Goal: Information Seeking & Learning: Understand process/instructions

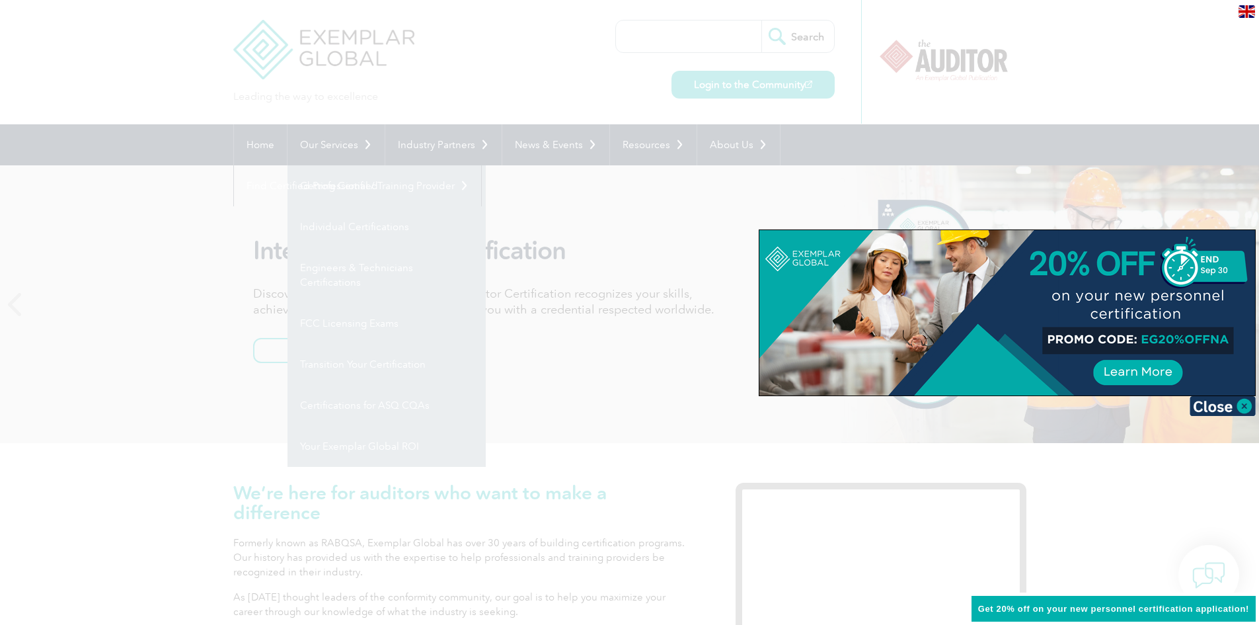
click at [328, 180] on div at bounding box center [629, 312] width 1259 height 625
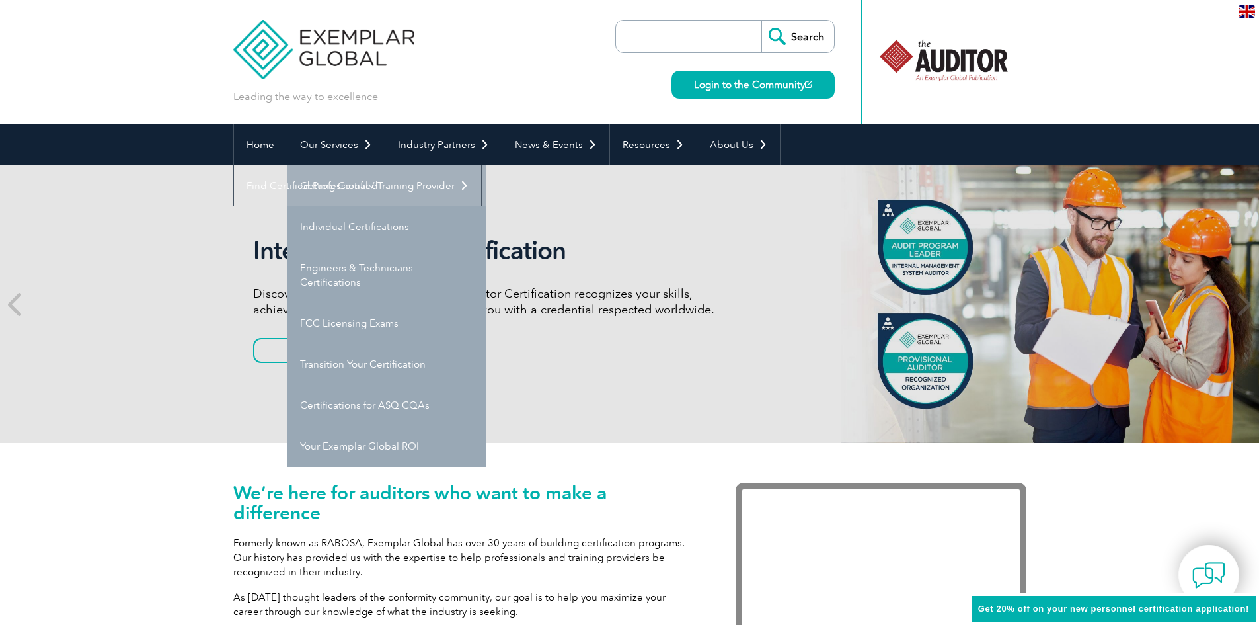
click at [338, 184] on link "Getting Certified" at bounding box center [386, 185] width 198 height 41
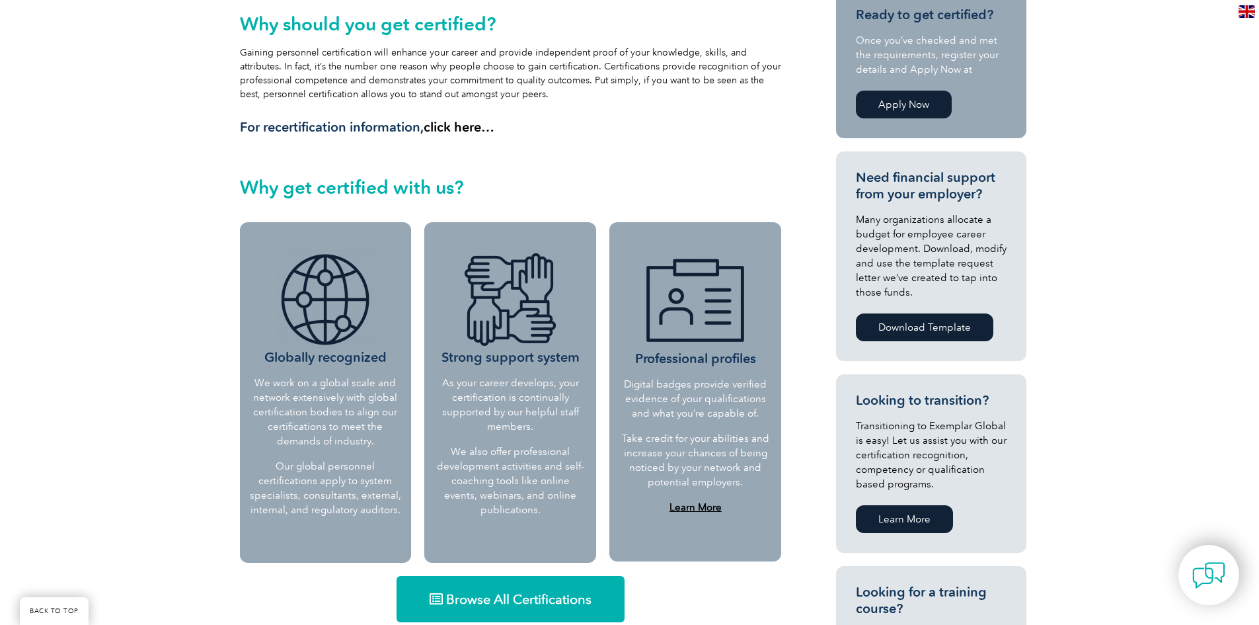
scroll to position [509, 0]
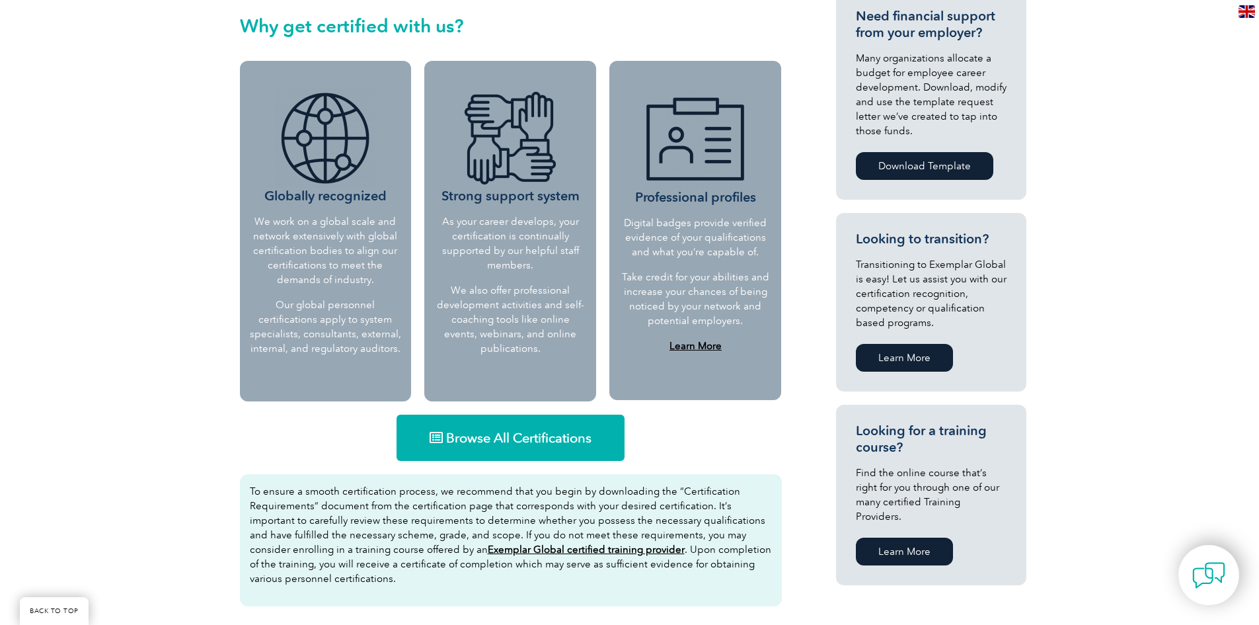
click at [695, 346] on b "Learn More" at bounding box center [696, 346] width 52 height 12
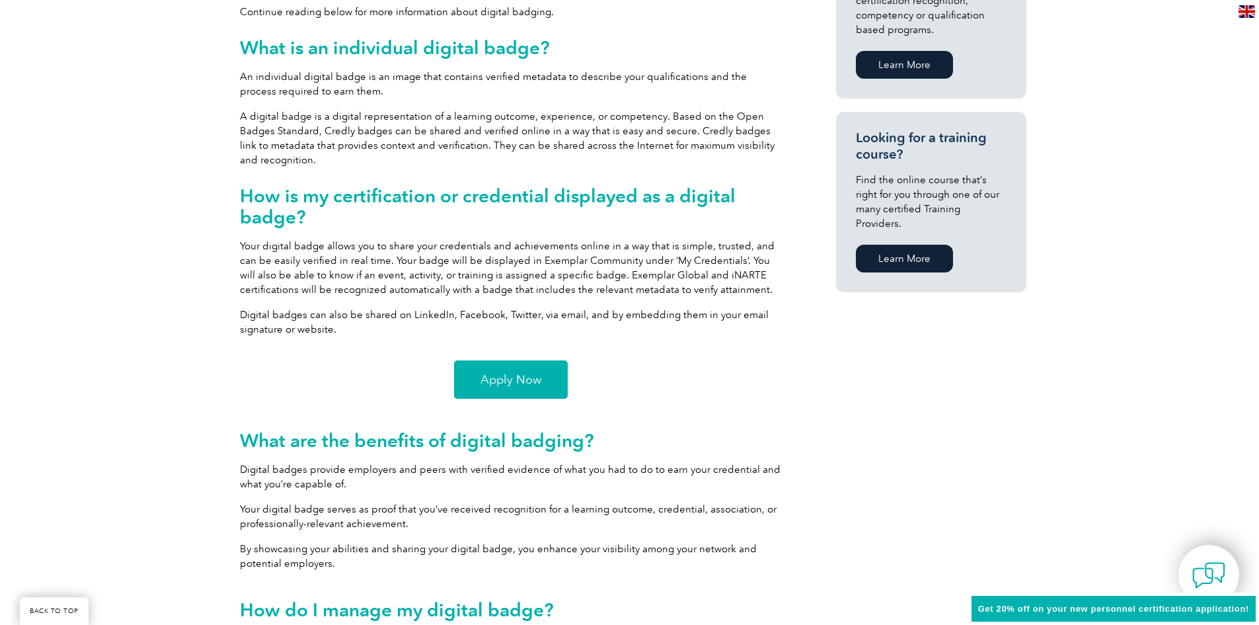
scroll to position [813, 0]
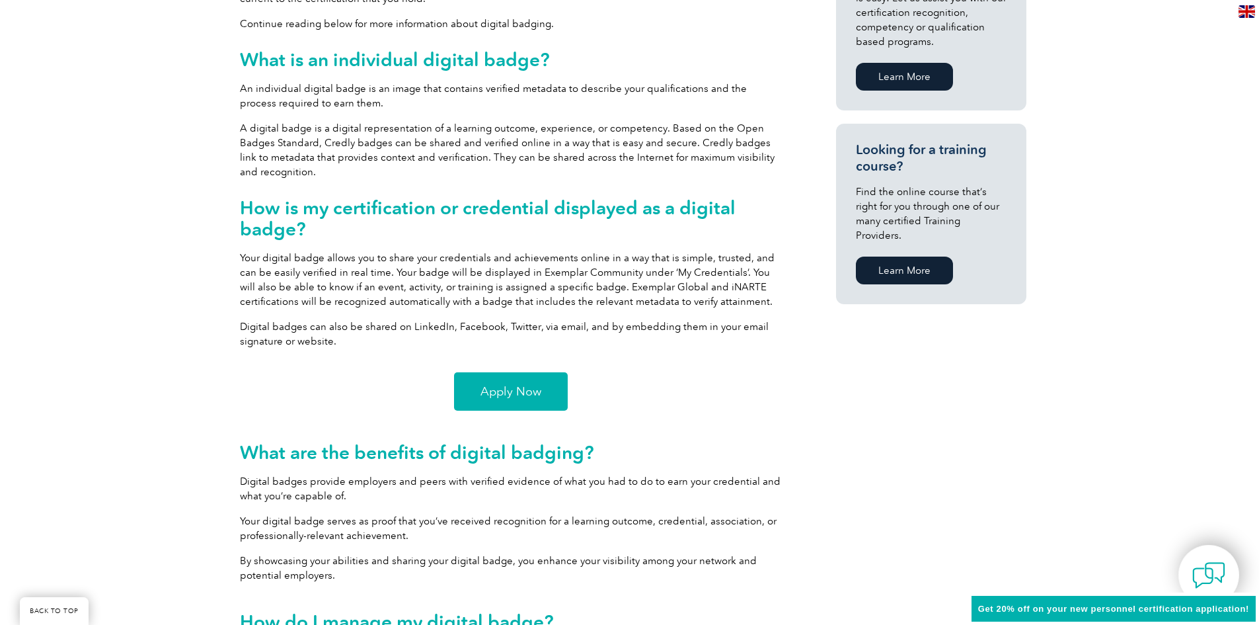
click at [494, 377] on link "Apply Now" at bounding box center [511, 391] width 114 height 38
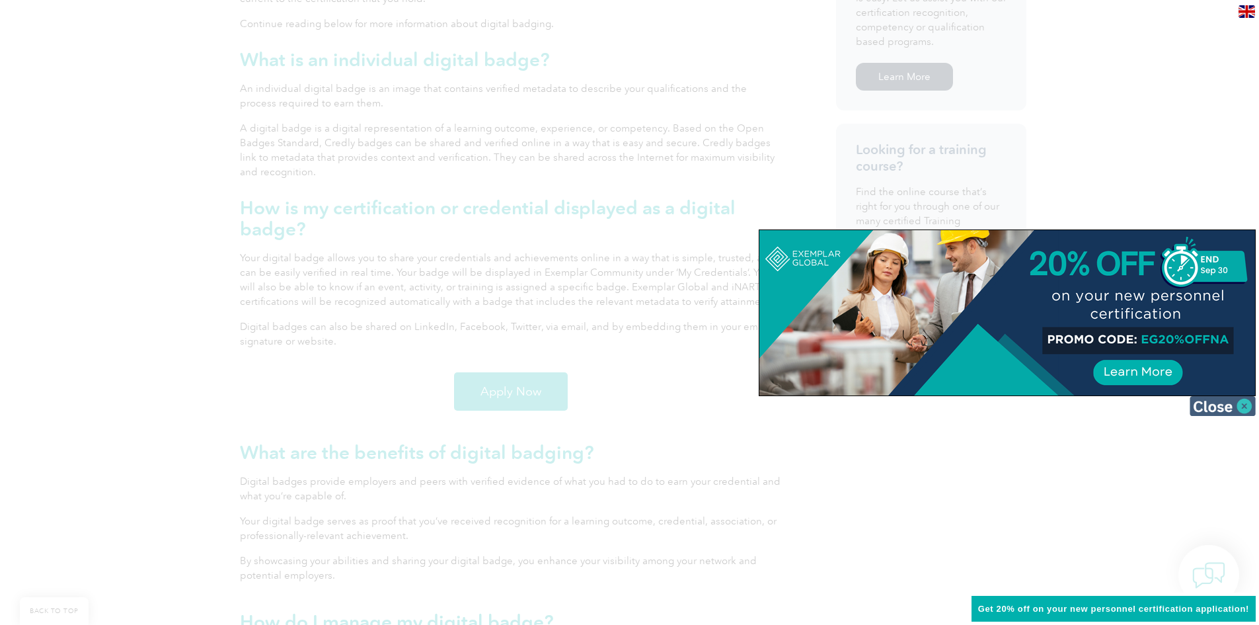
click at [1212, 409] on img at bounding box center [1223, 406] width 66 height 20
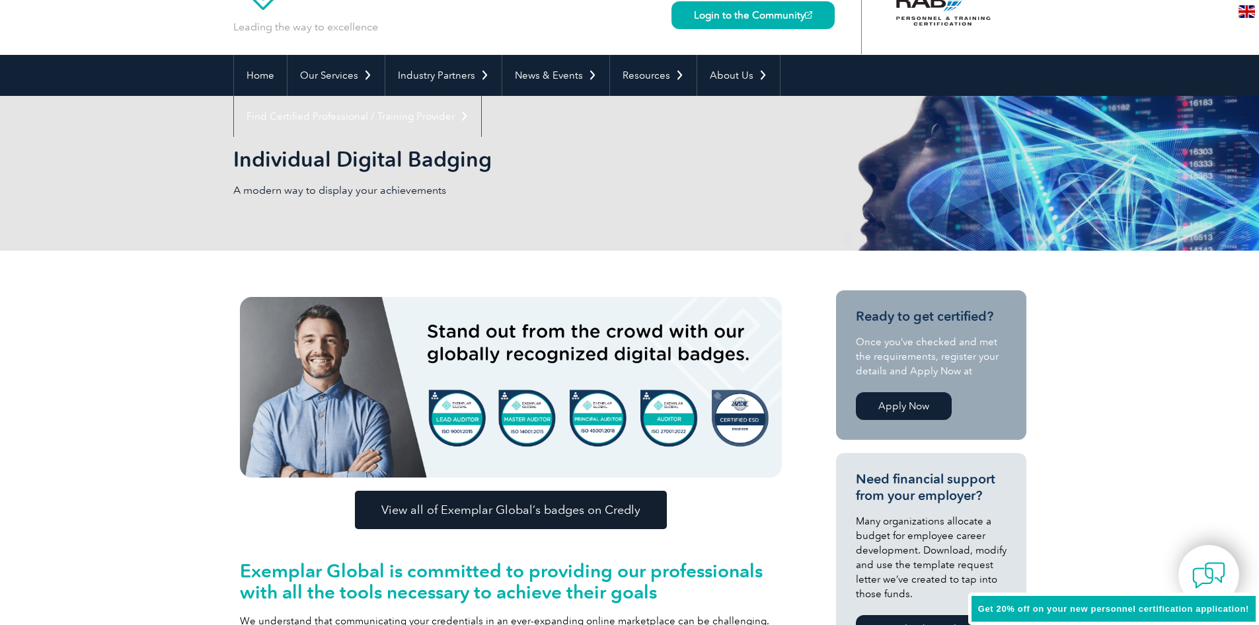
scroll to position [0, 0]
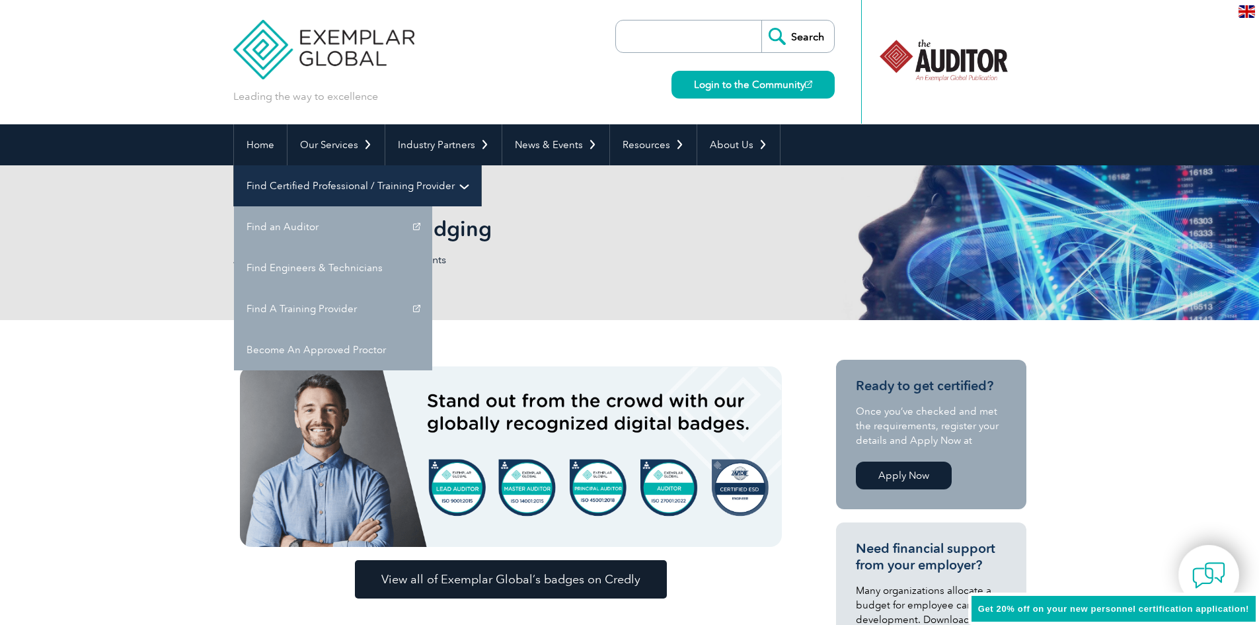
click at [481, 165] on link "Find Certified Professional / Training Provider" at bounding box center [357, 185] width 247 height 41
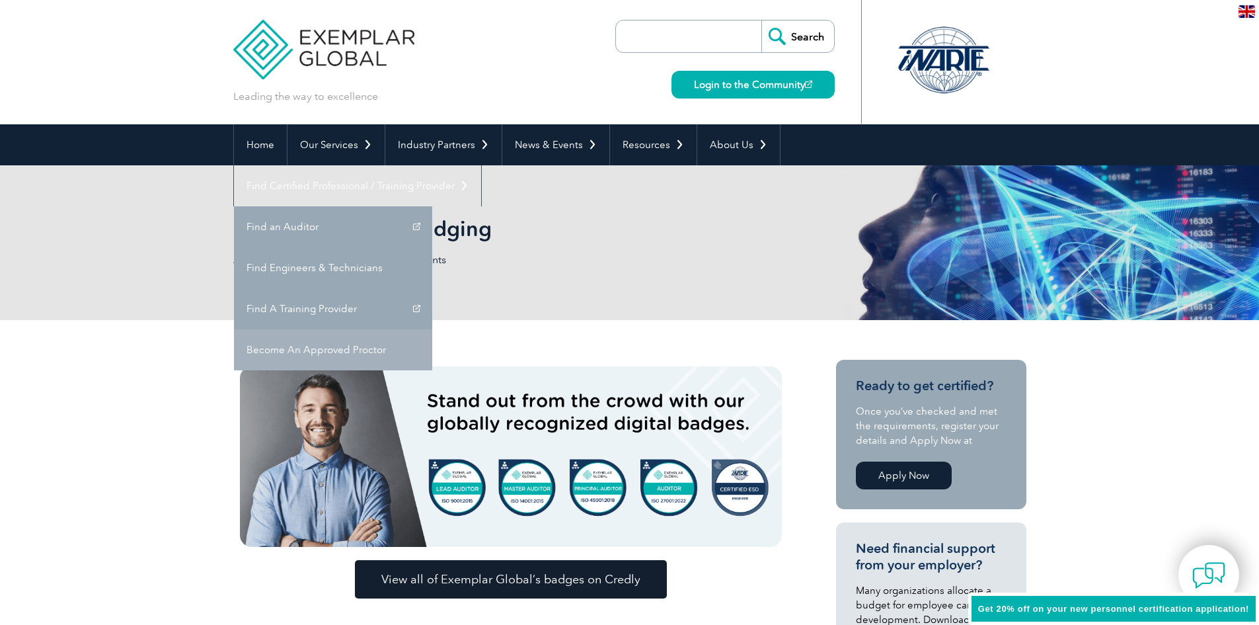
click at [432, 329] on link "Become An Approved Proctor" at bounding box center [333, 349] width 198 height 41
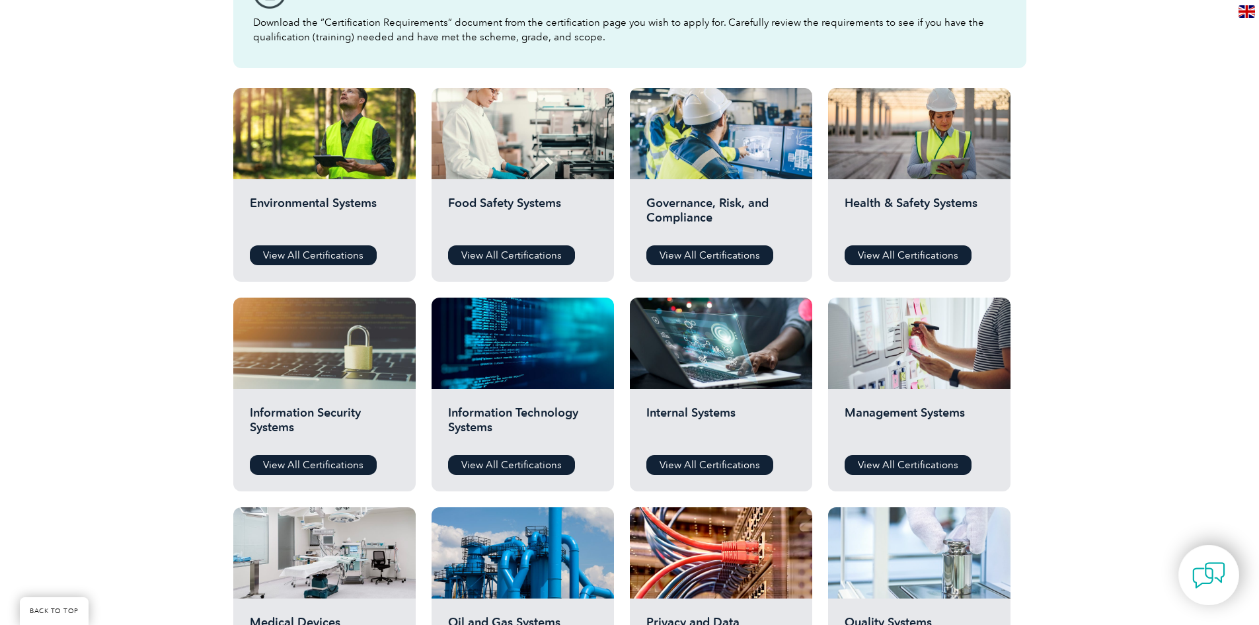
scroll to position [264, 0]
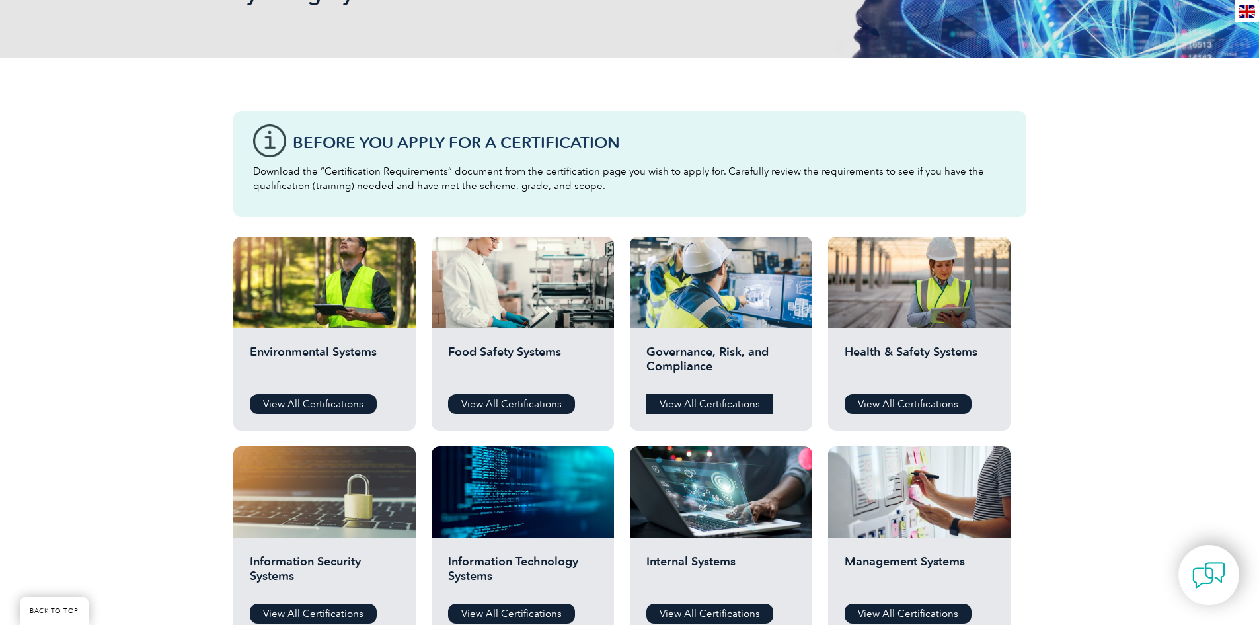
click at [696, 400] on link "View All Certifications" at bounding box center [709, 404] width 127 height 20
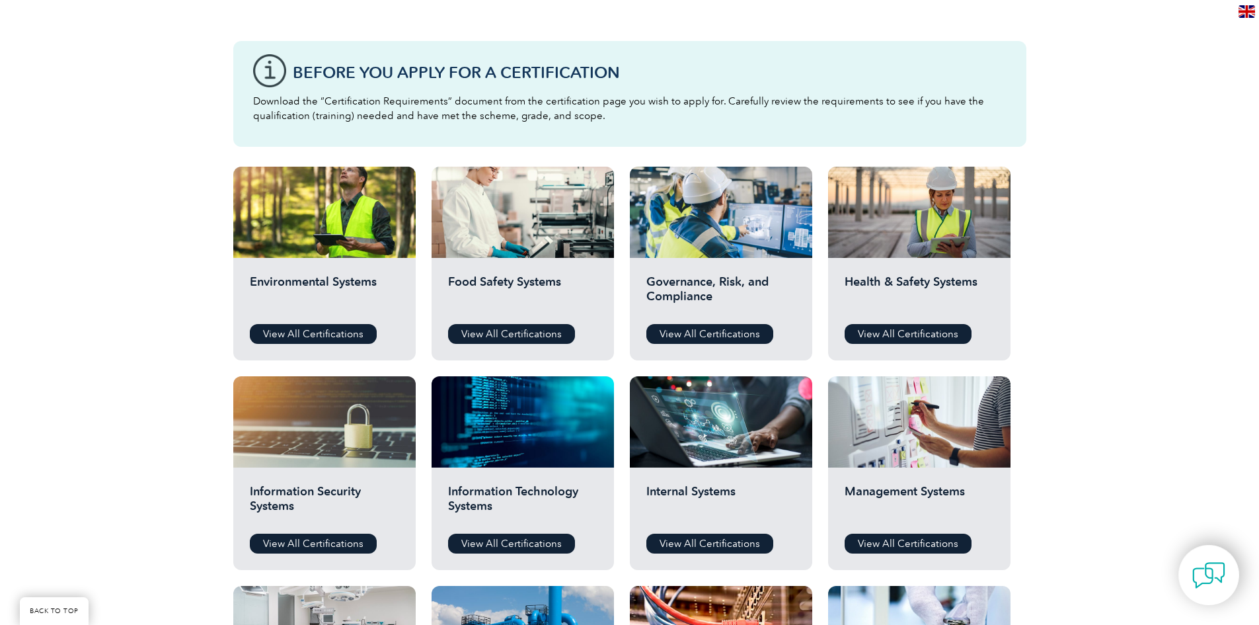
scroll to position [463, 0]
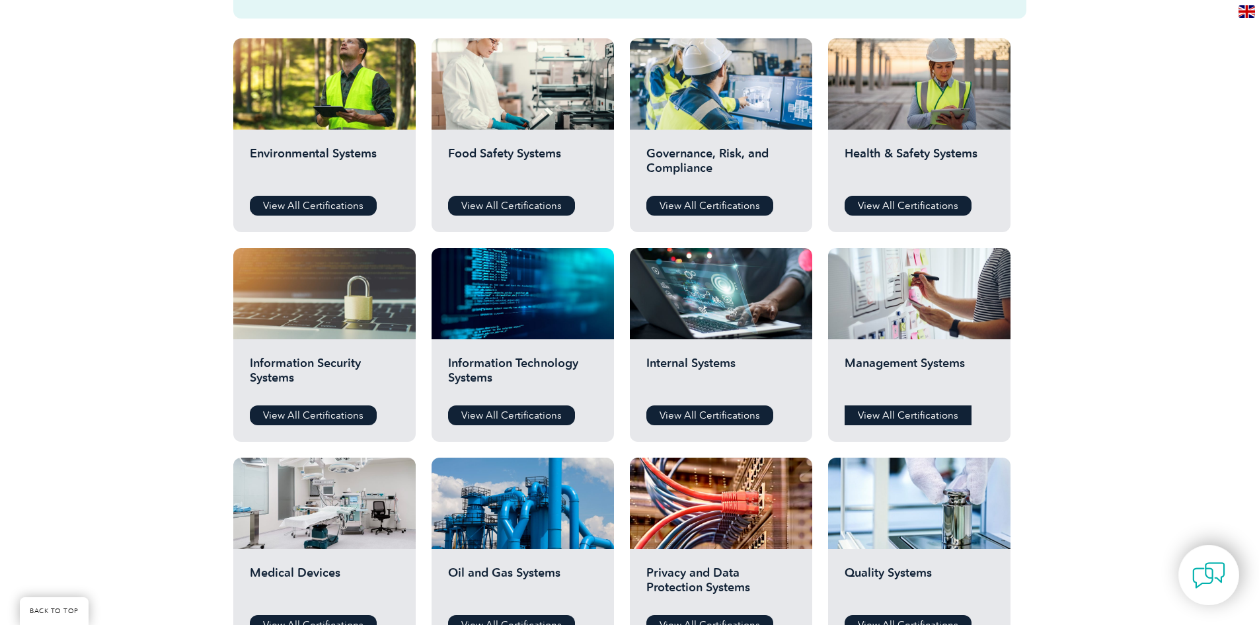
click at [905, 412] on link "View All Certifications" at bounding box center [908, 415] width 127 height 20
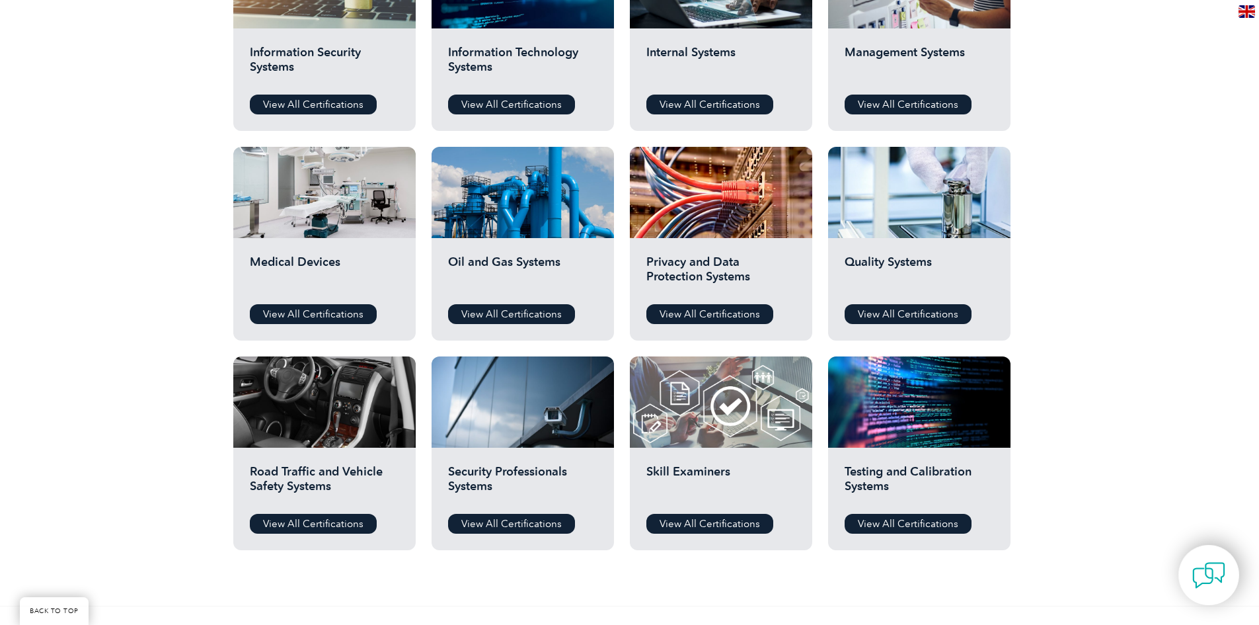
scroll to position [793, 0]
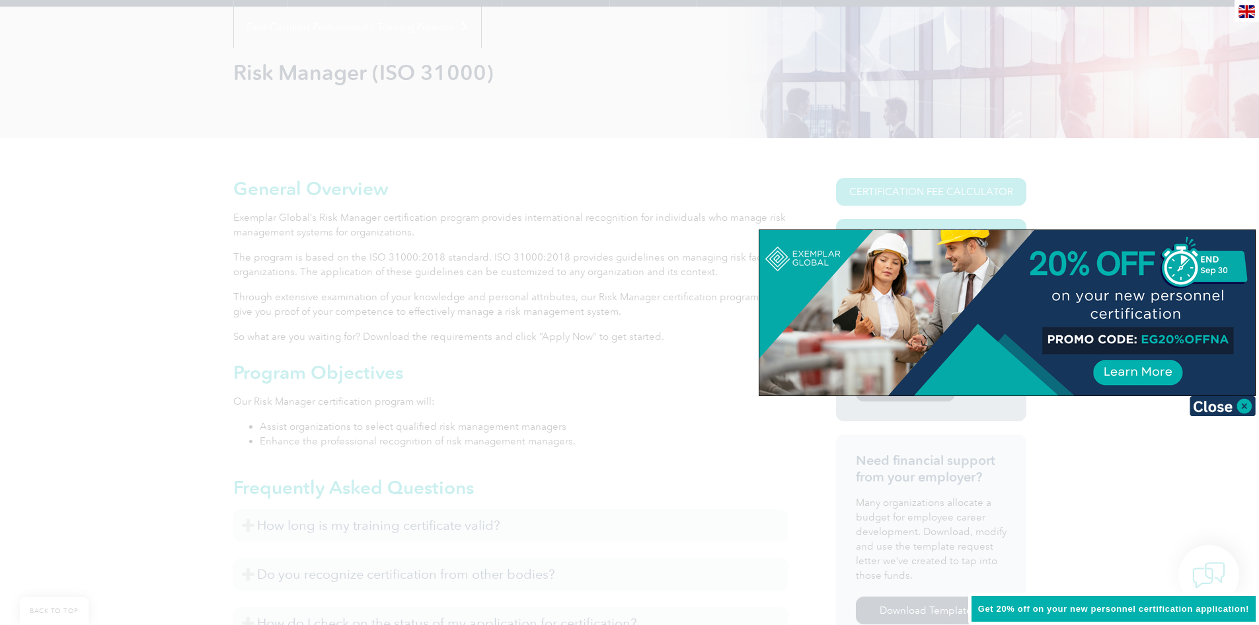
scroll to position [198, 0]
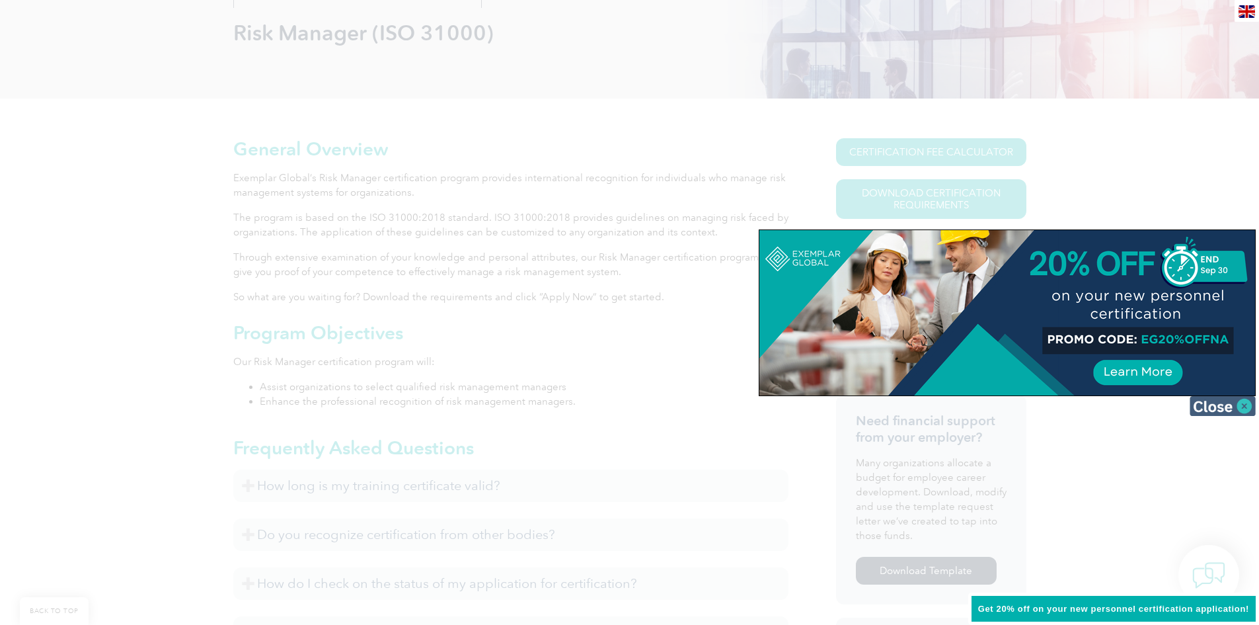
click at [1229, 410] on img at bounding box center [1223, 406] width 66 height 20
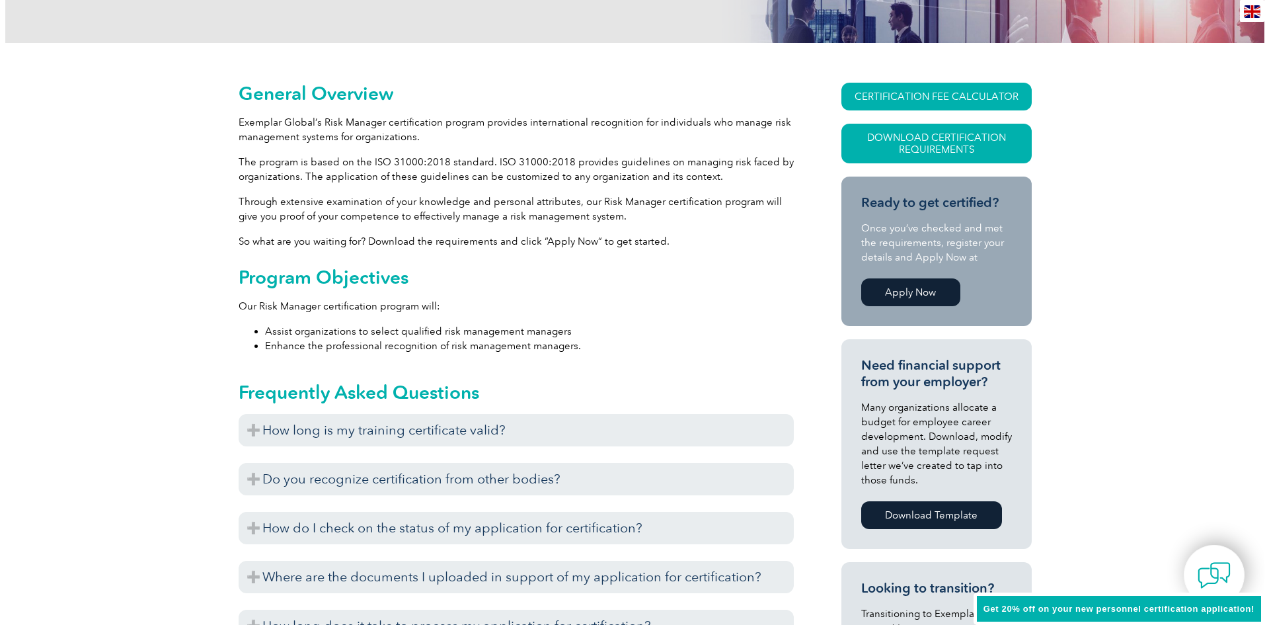
scroll to position [66, 0]
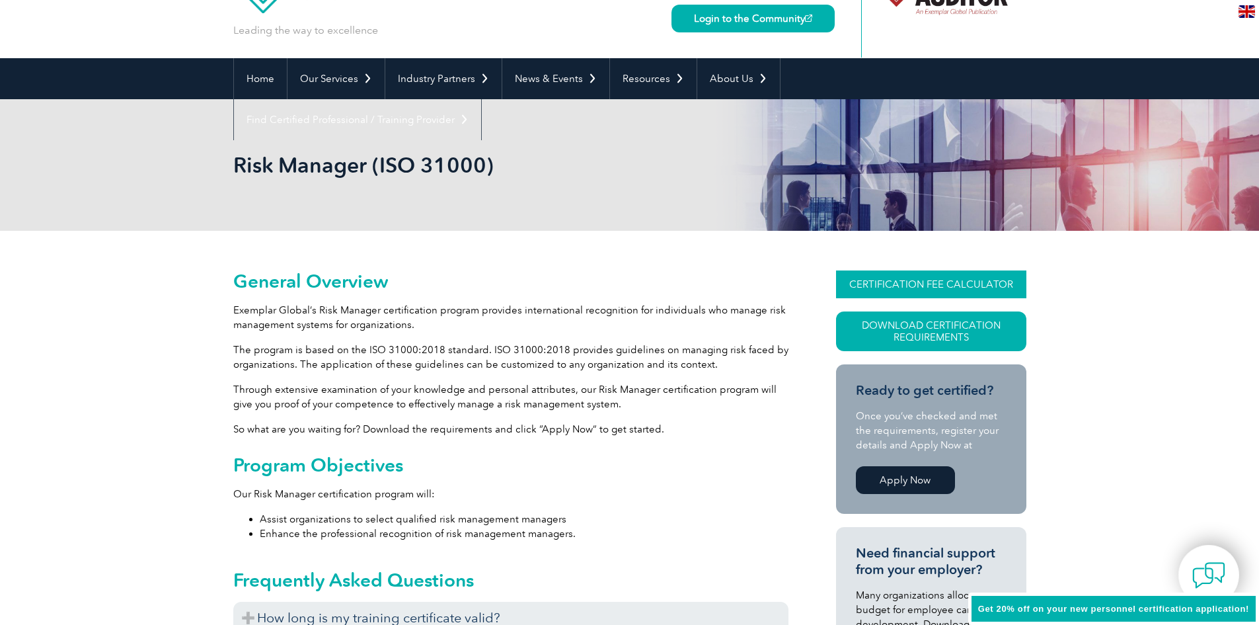
click at [915, 281] on link "CERTIFICATION FEE CALCULATOR" at bounding box center [931, 284] width 190 height 28
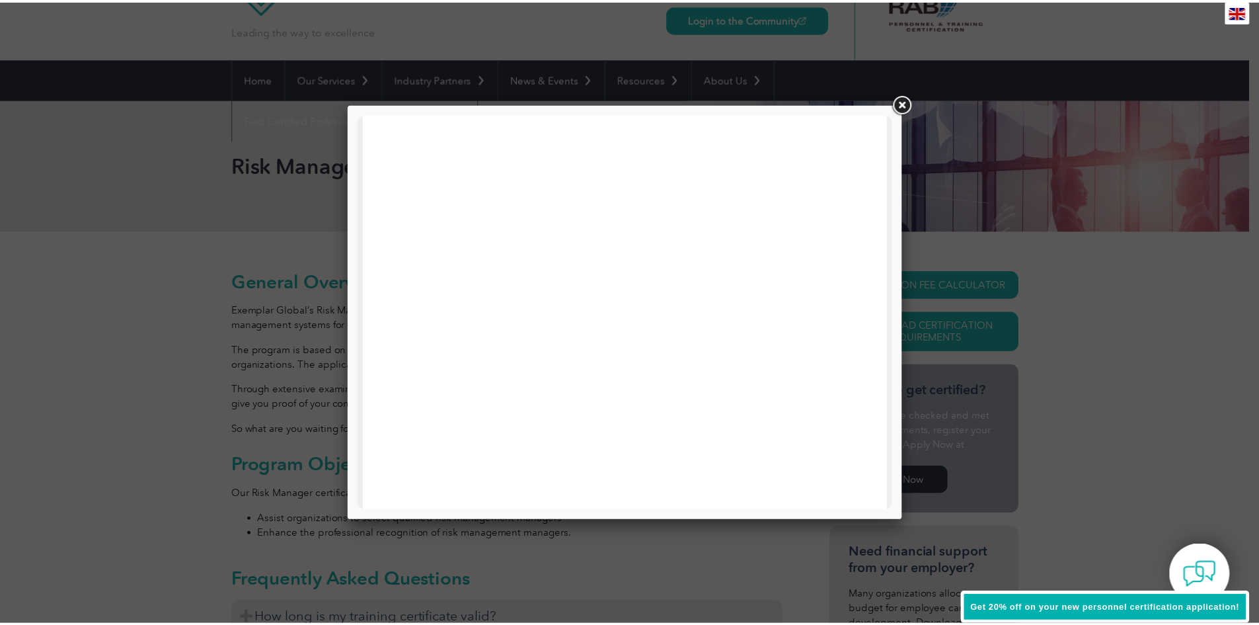
scroll to position [0, 0]
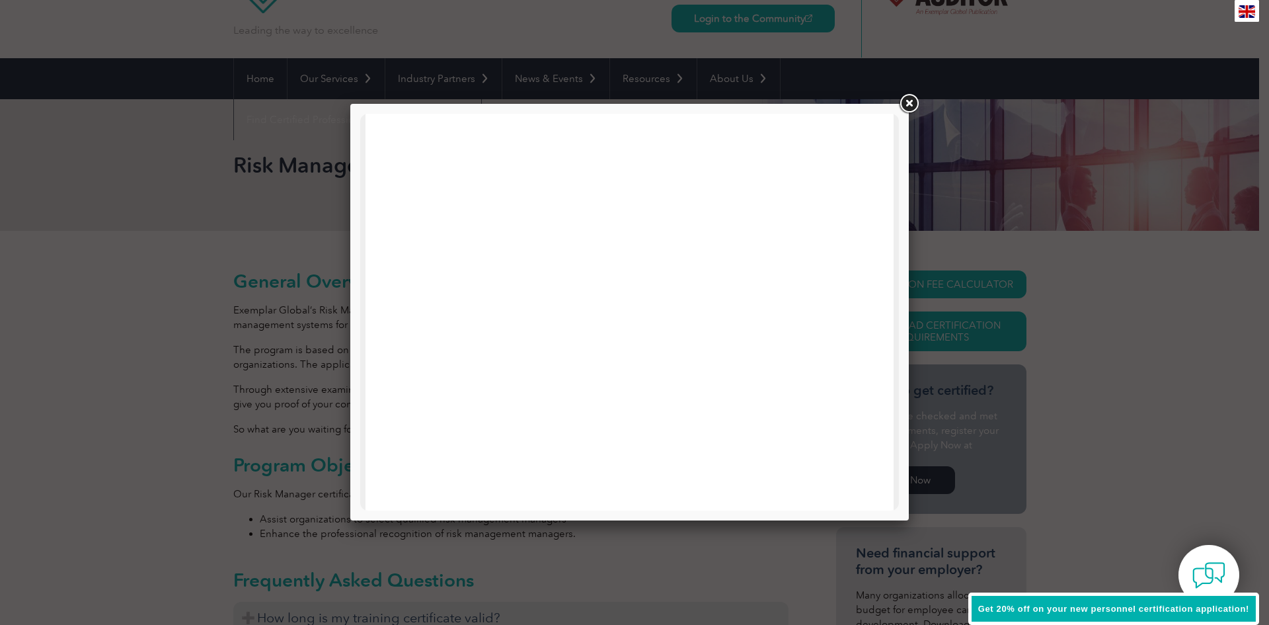
click at [911, 106] on link at bounding box center [909, 104] width 24 height 24
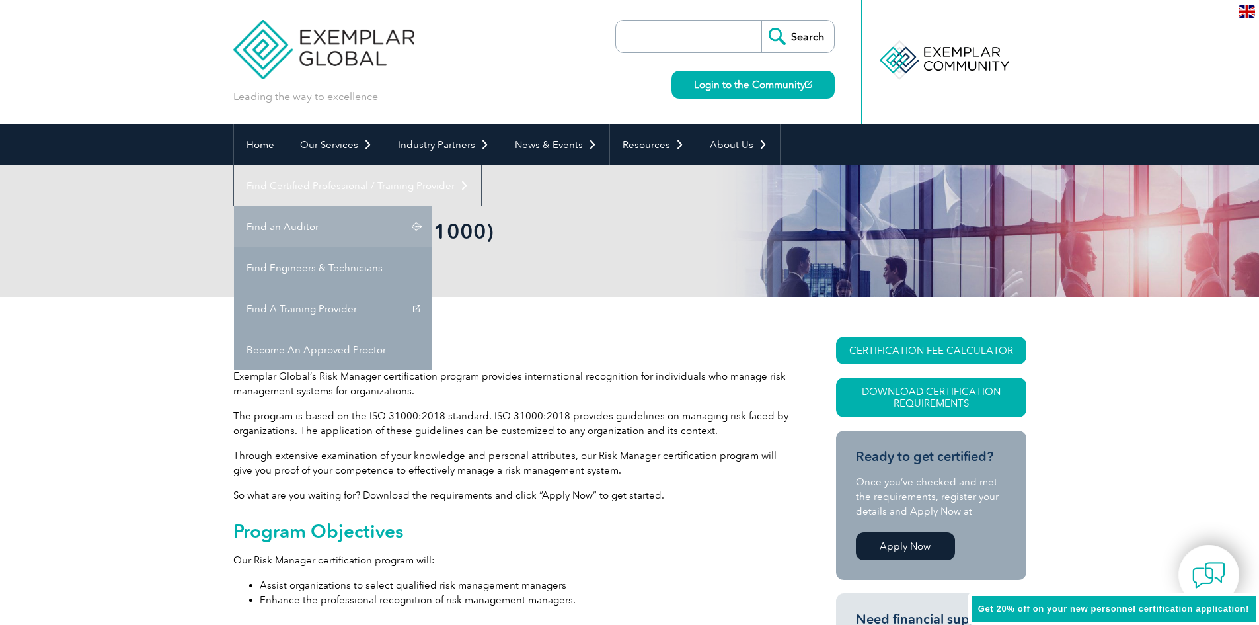
click at [432, 206] on link "Find an Auditor" at bounding box center [333, 226] width 198 height 41
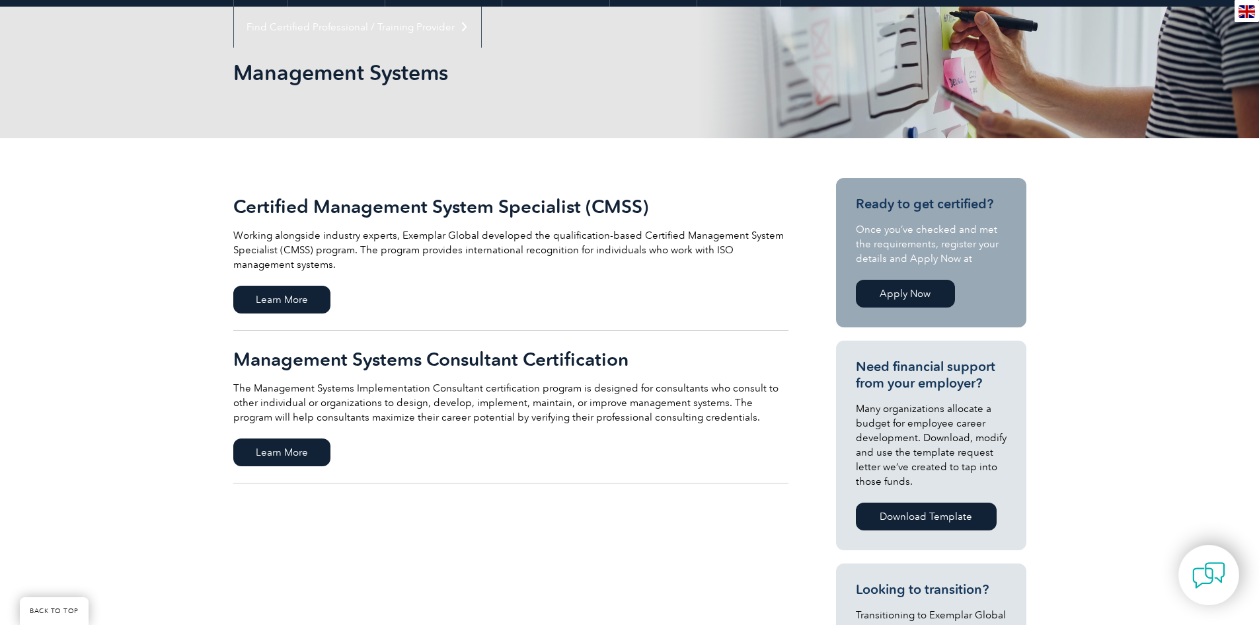
scroll to position [198, 0]
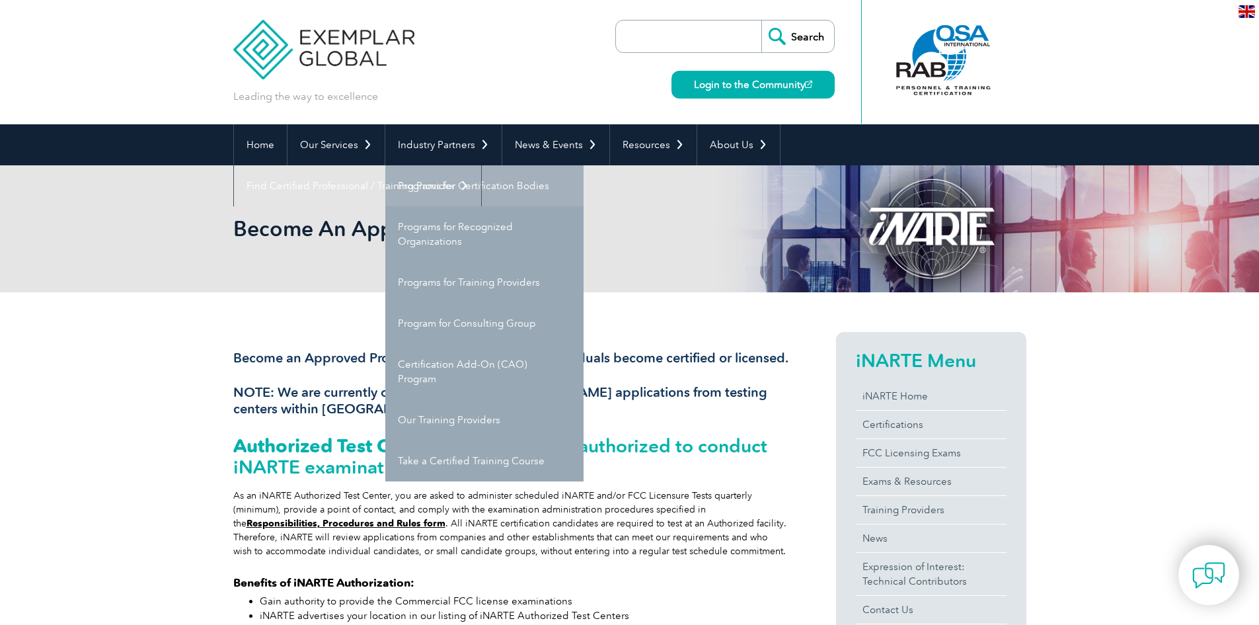
click at [453, 186] on link "Programs for Certification Bodies" at bounding box center [484, 185] width 198 height 41
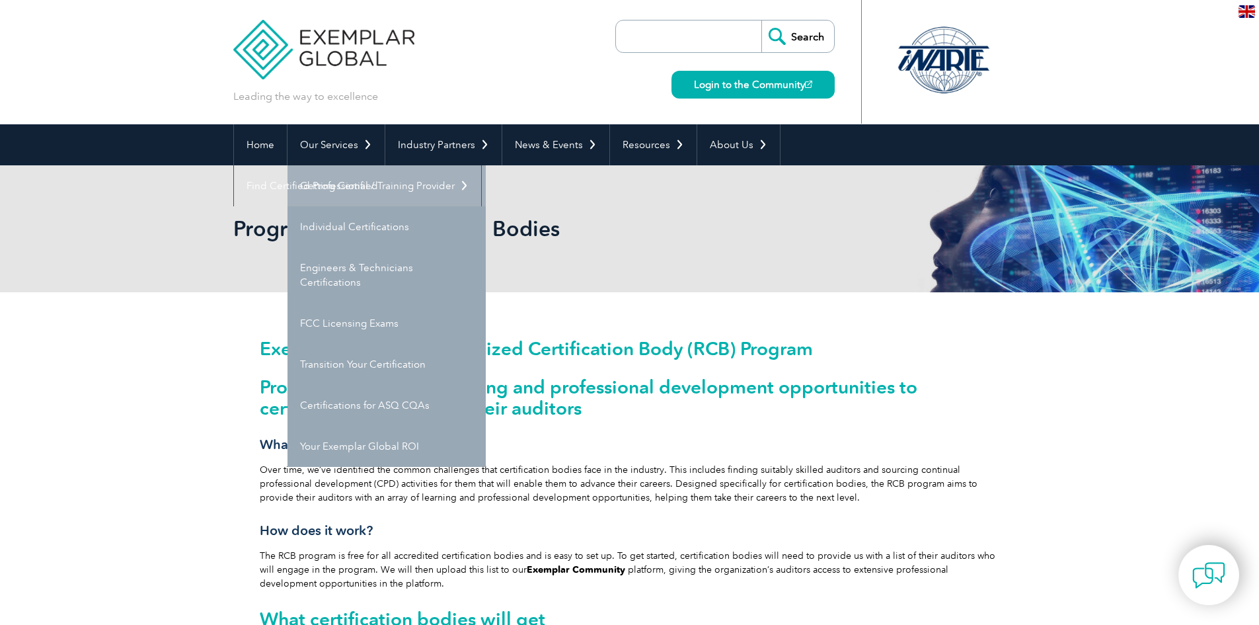
click at [342, 186] on link "Getting Certified" at bounding box center [386, 185] width 198 height 41
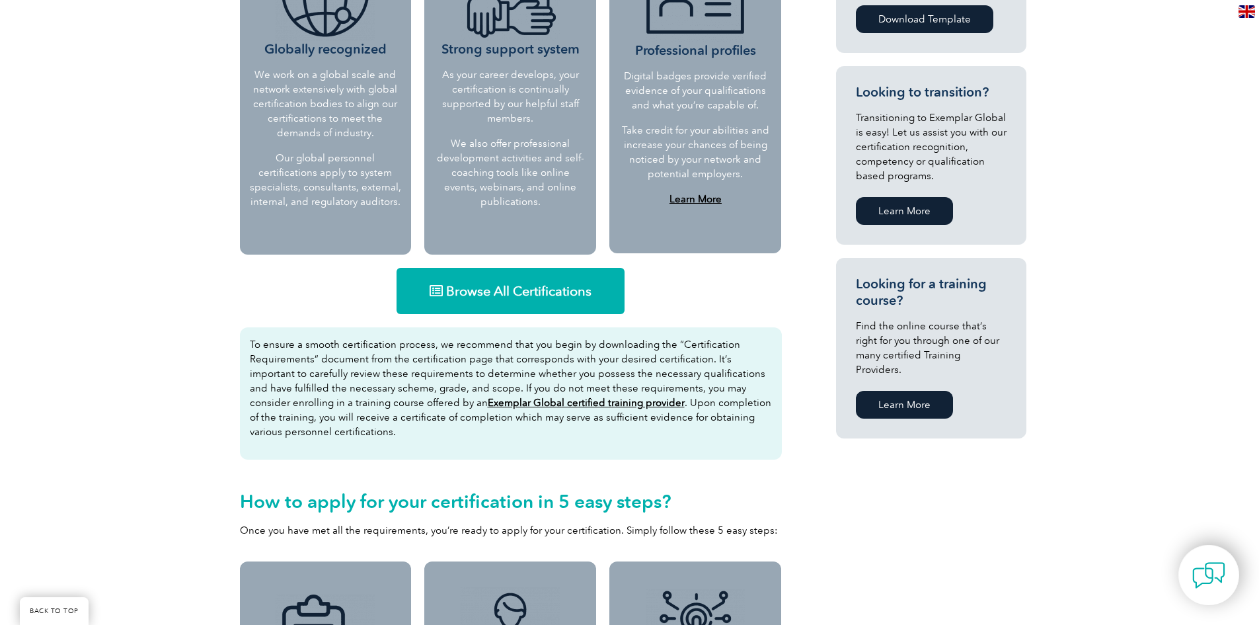
scroll to position [641, 0]
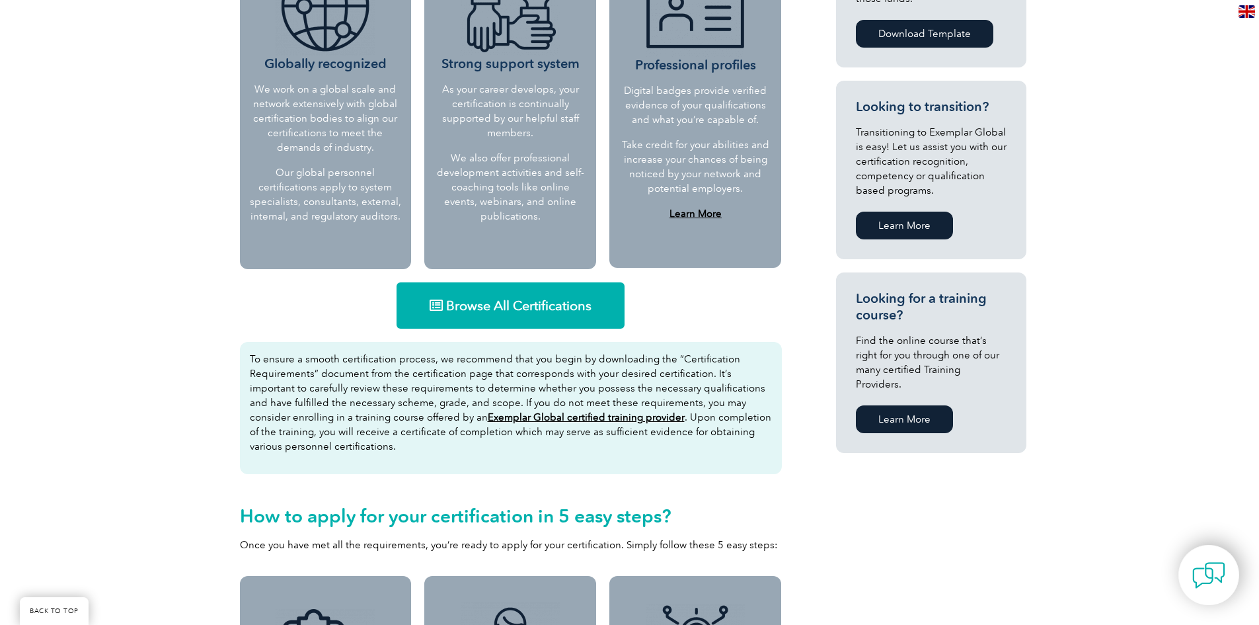
click at [514, 303] on span "Browse All Certifications" at bounding box center [518, 305] width 145 height 13
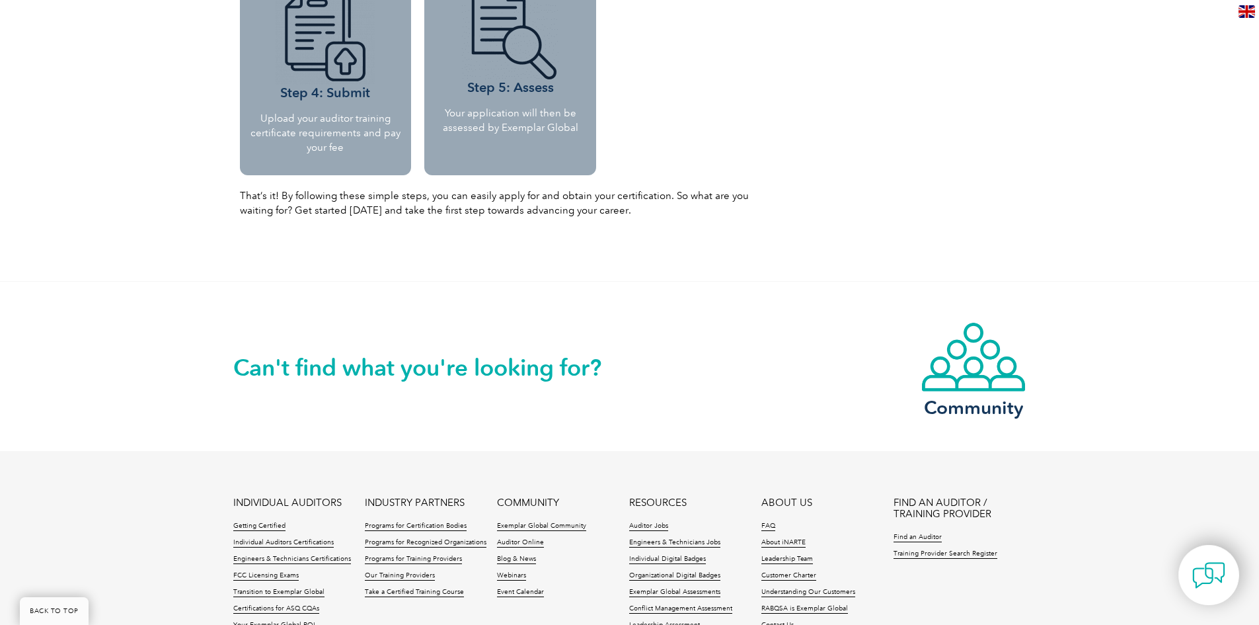
scroll to position [1687, 0]
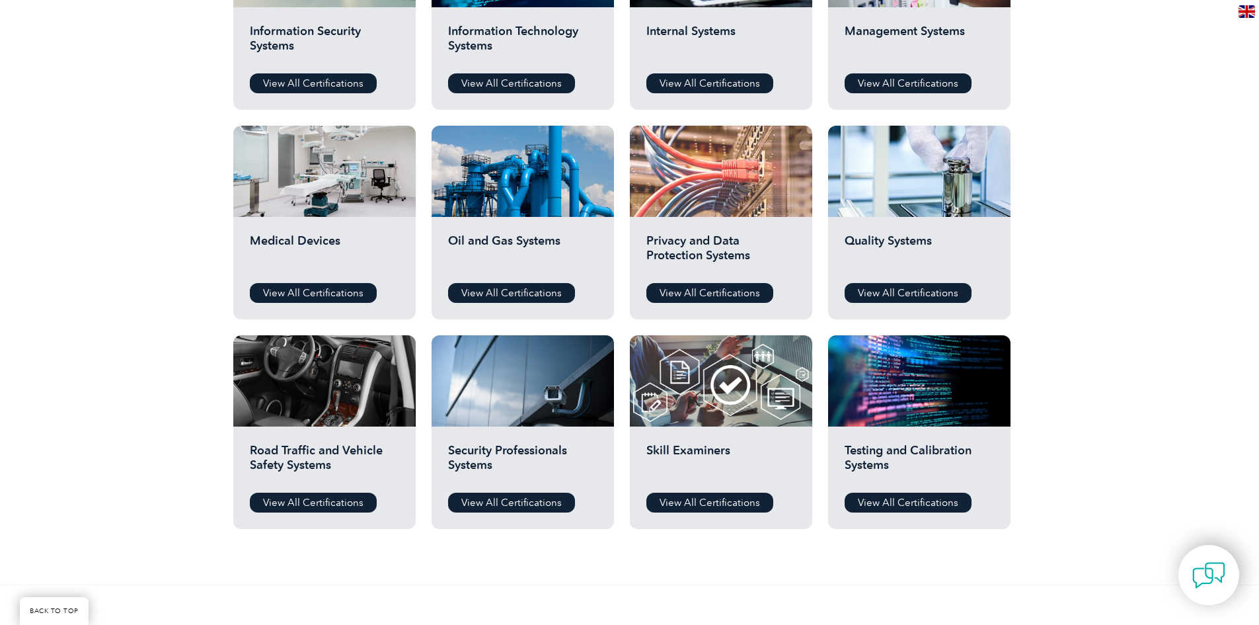
scroll to position [859, 0]
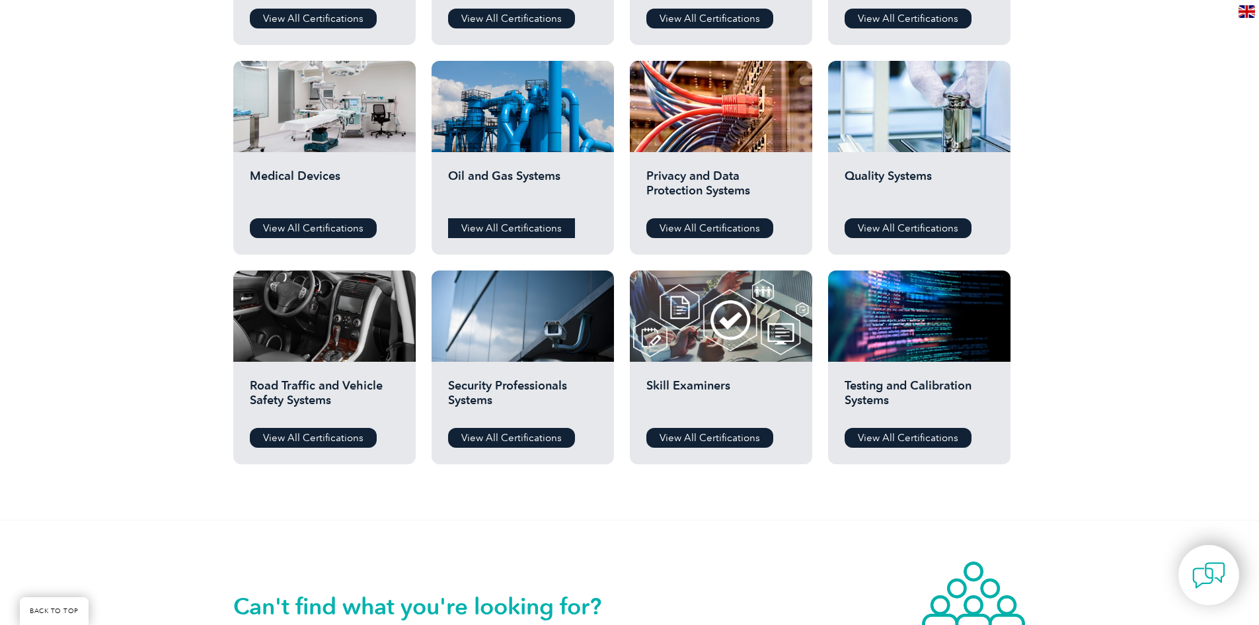
drag, startPoint x: 525, startPoint y: 185, endPoint x: 505, endPoint y: 227, distance: 47.0
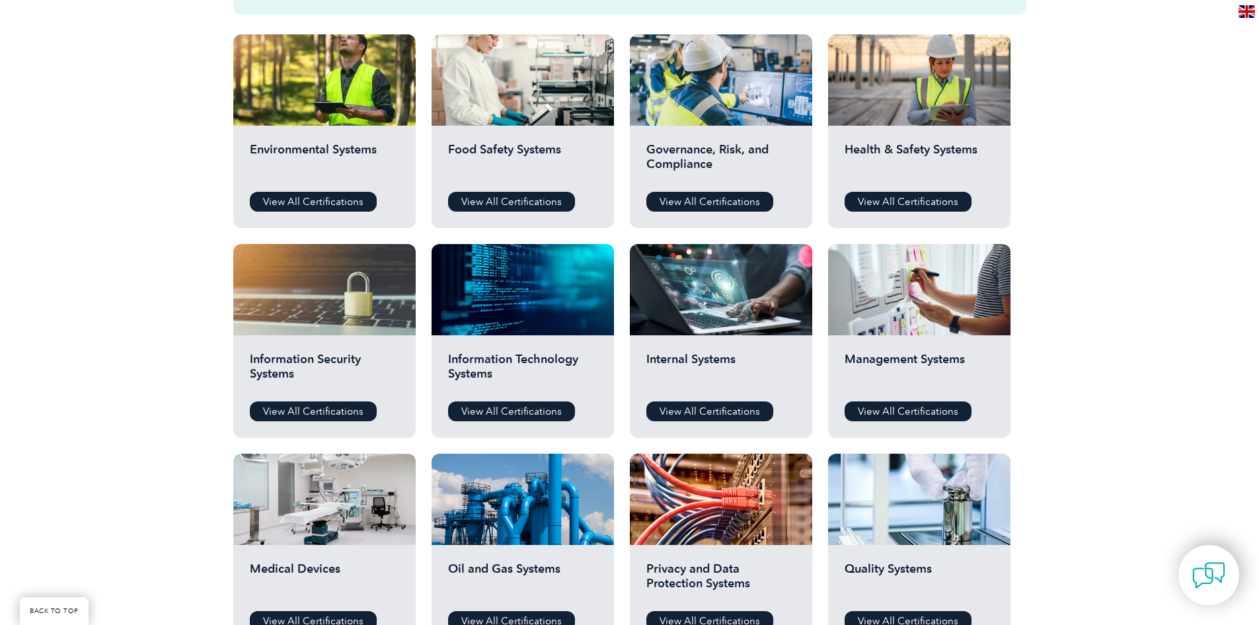
scroll to position [397, 0]
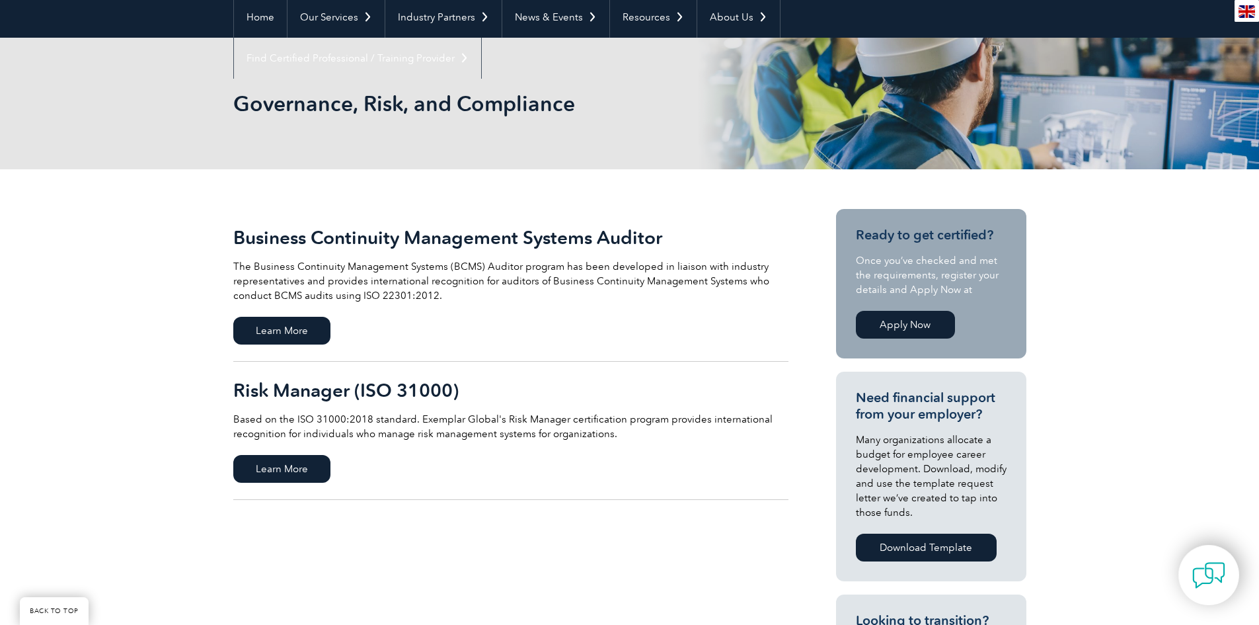
scroll to position [264, 0]
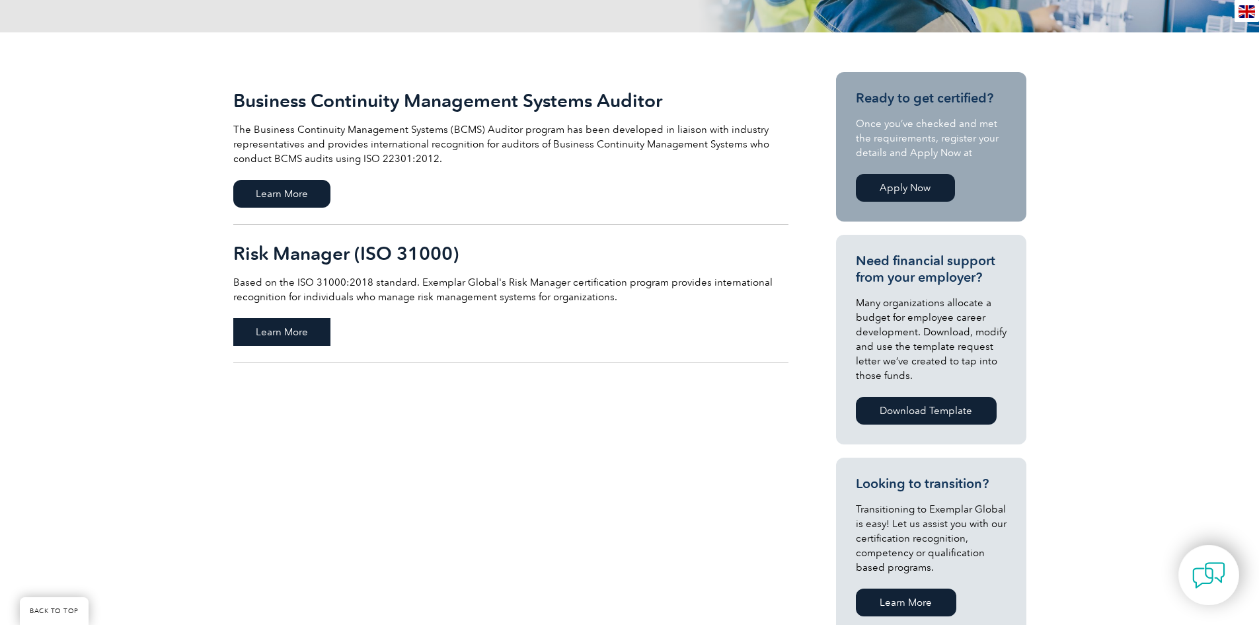
click at [301, 333] on span "Learn More" at bounding box center [281, 332] width 97 height 28
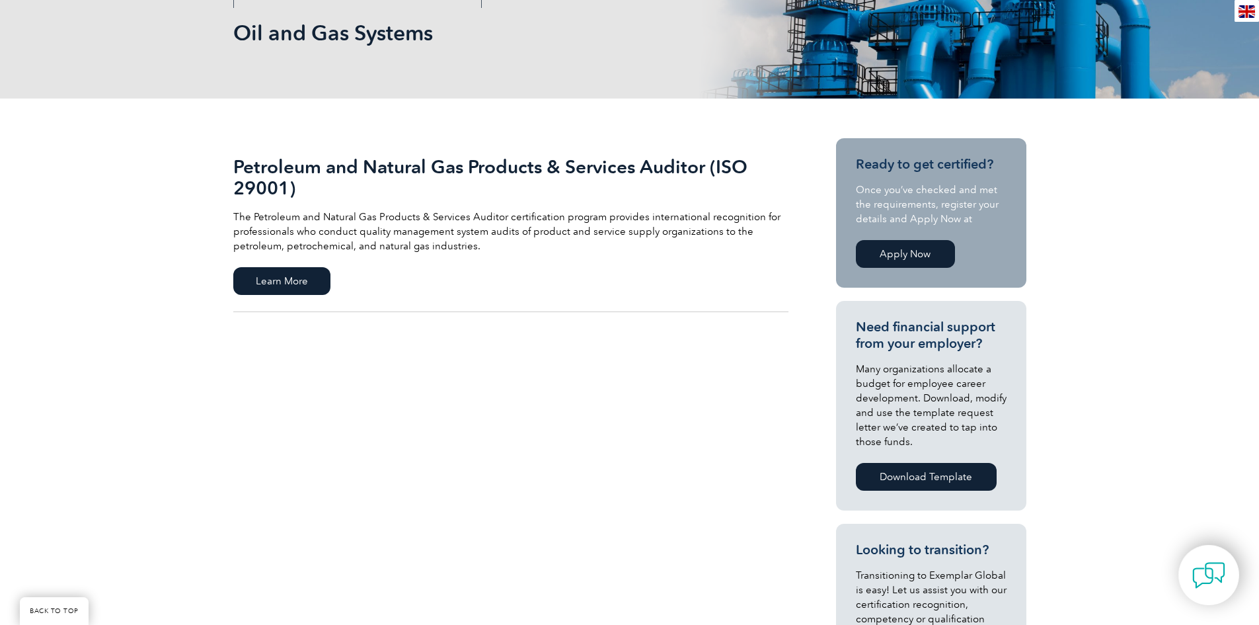
scroll to position [264, 0]
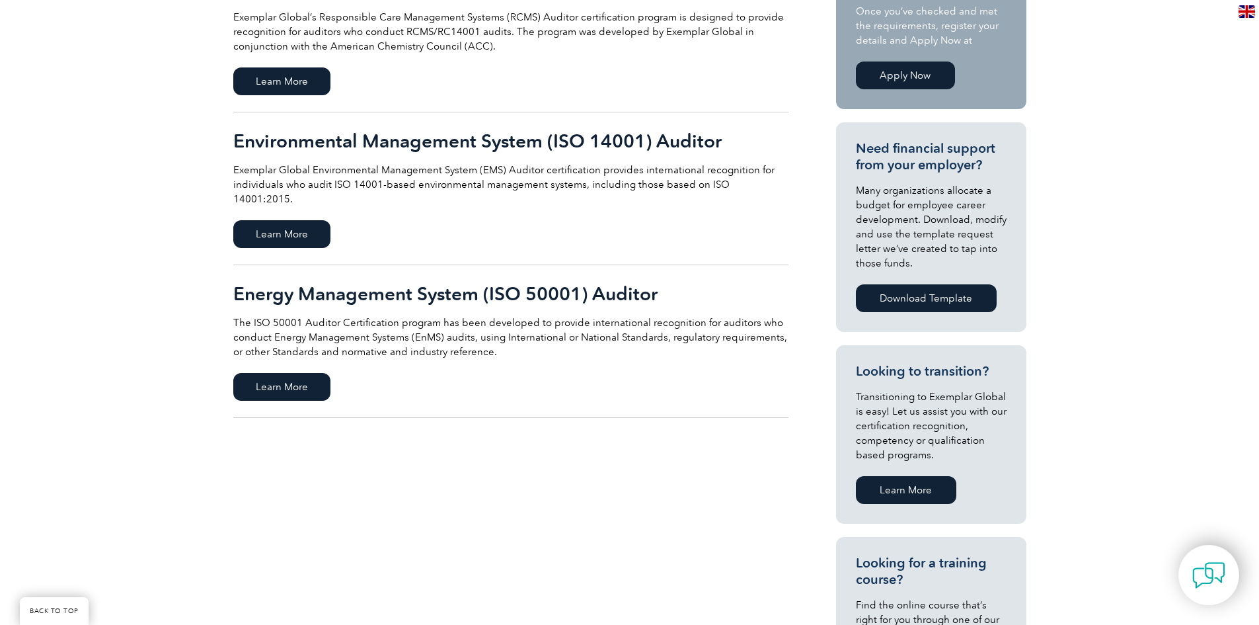
scroll to position [397, 0]
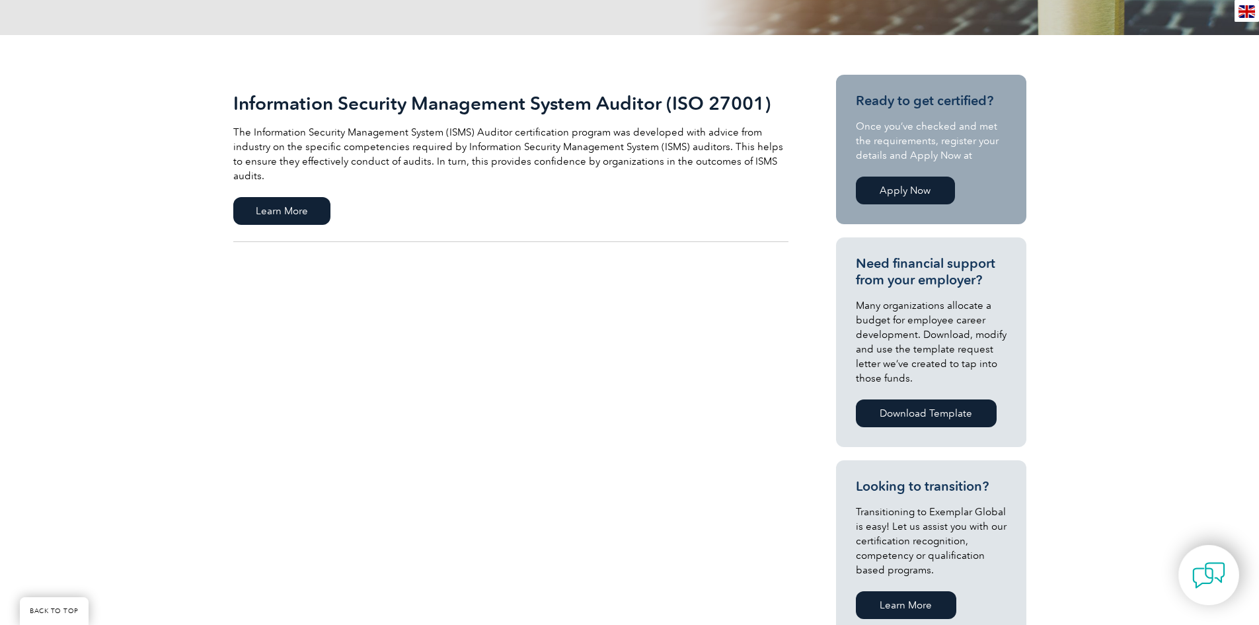
scroll to position [264, 0]
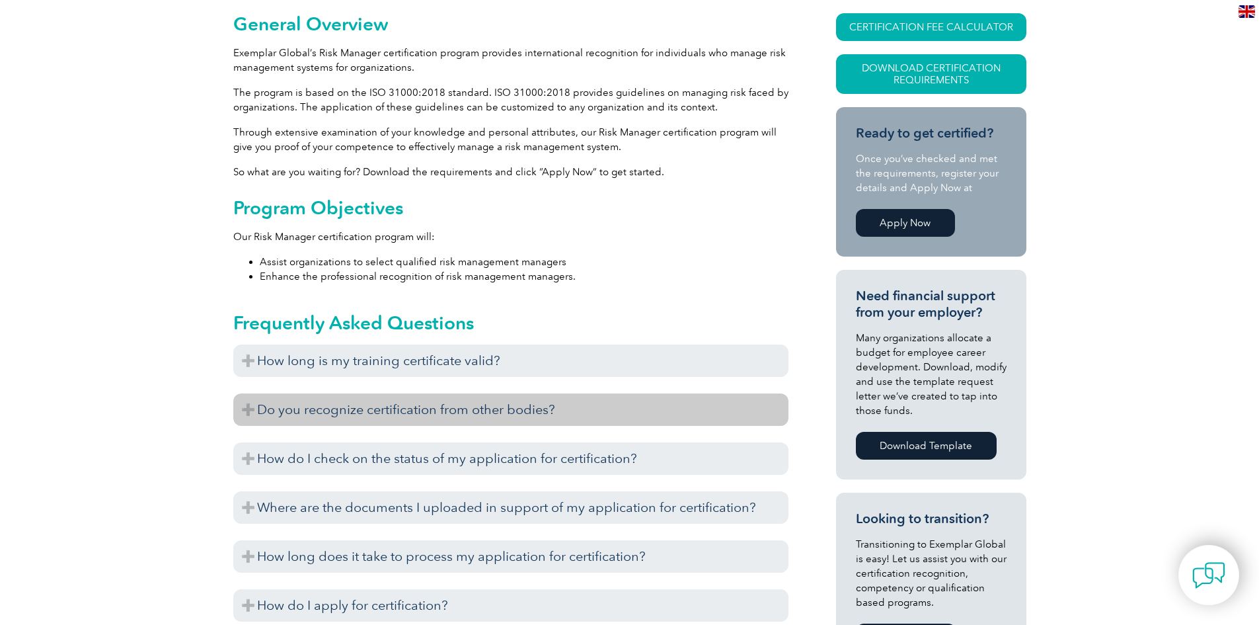
scroll to position [397, 0]
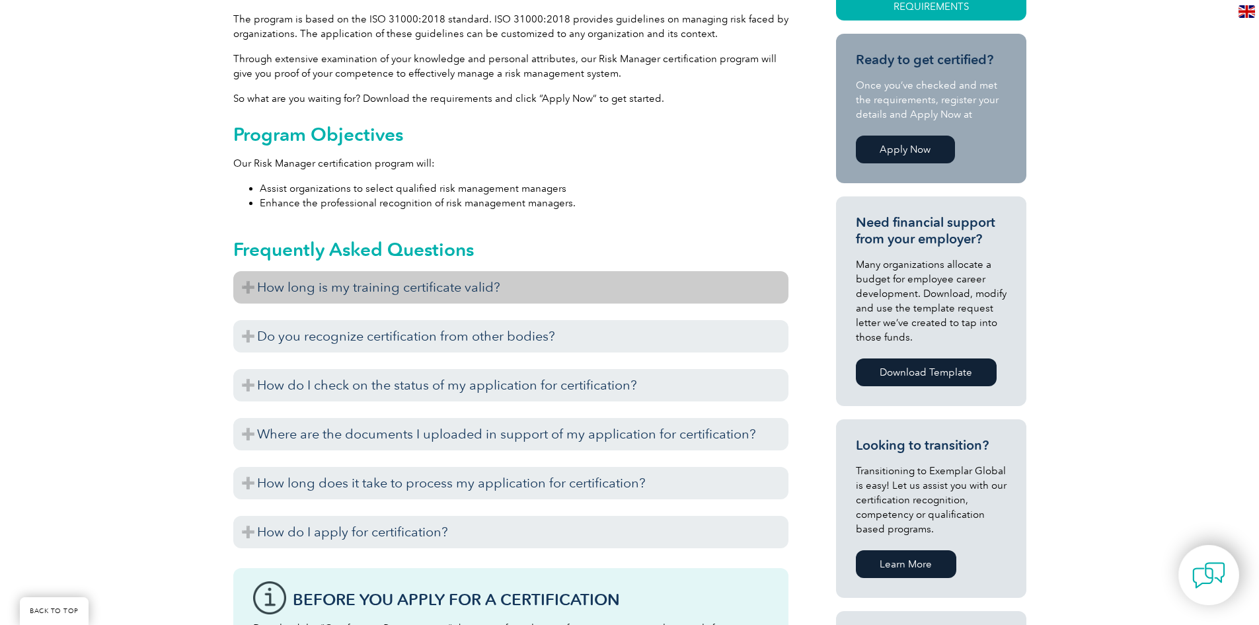
click at [287, 293] on h3 "How long is my training certificate valid?" at bounding box center [510, 287] width 555 height 32
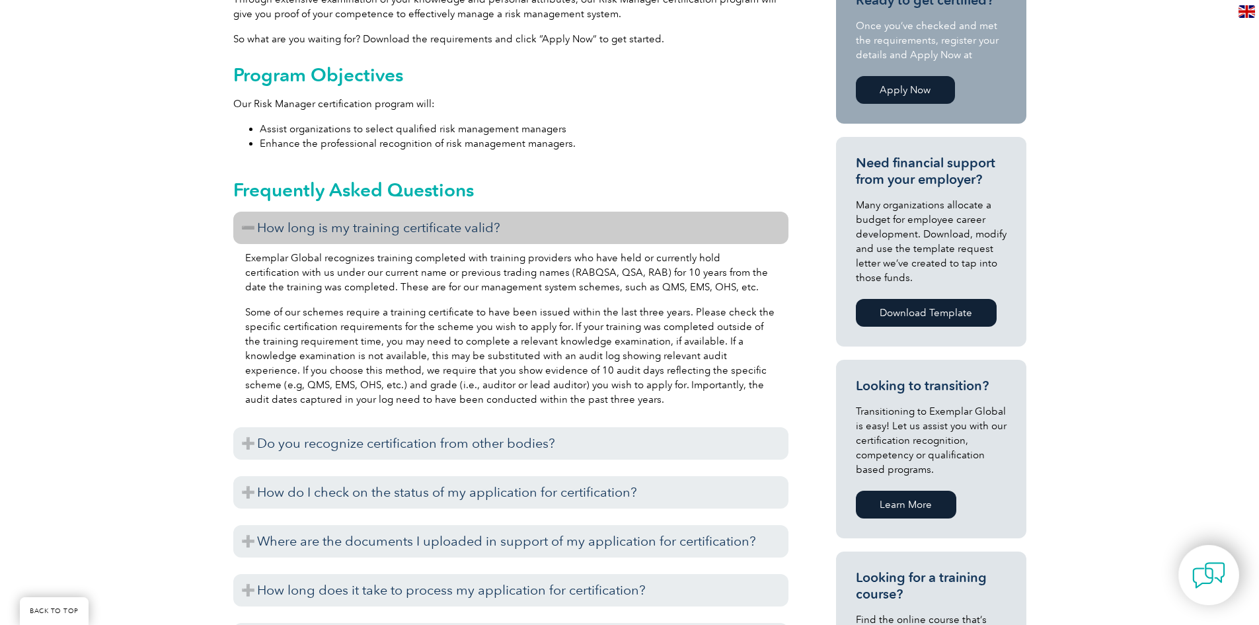
scroll to position [529, 0]
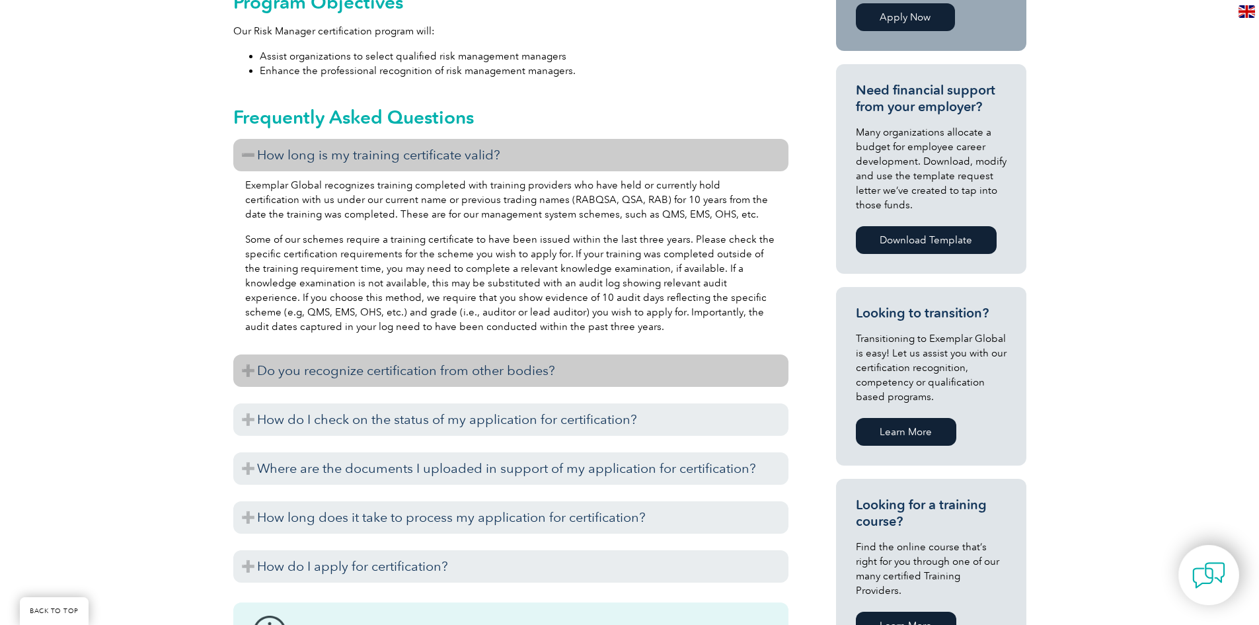
click at [447, 374] on h3 "Do you recognize certification from other bodies?" at bounding box center [510, 370] width 555 height 32
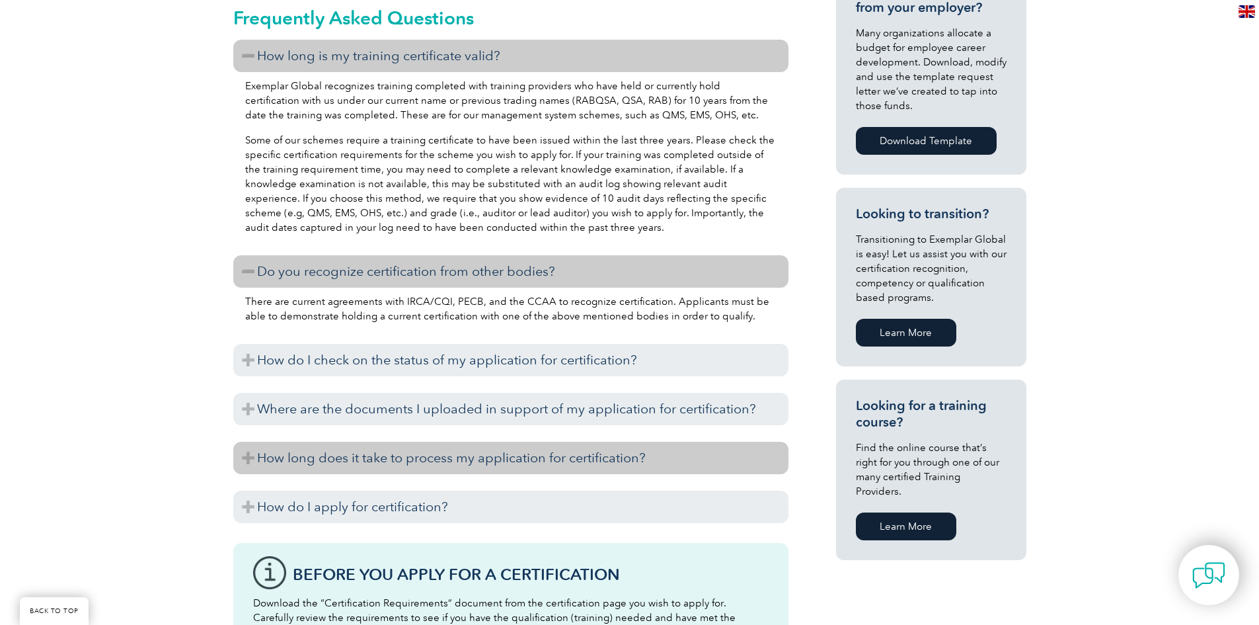
scroll to position [661, 0]
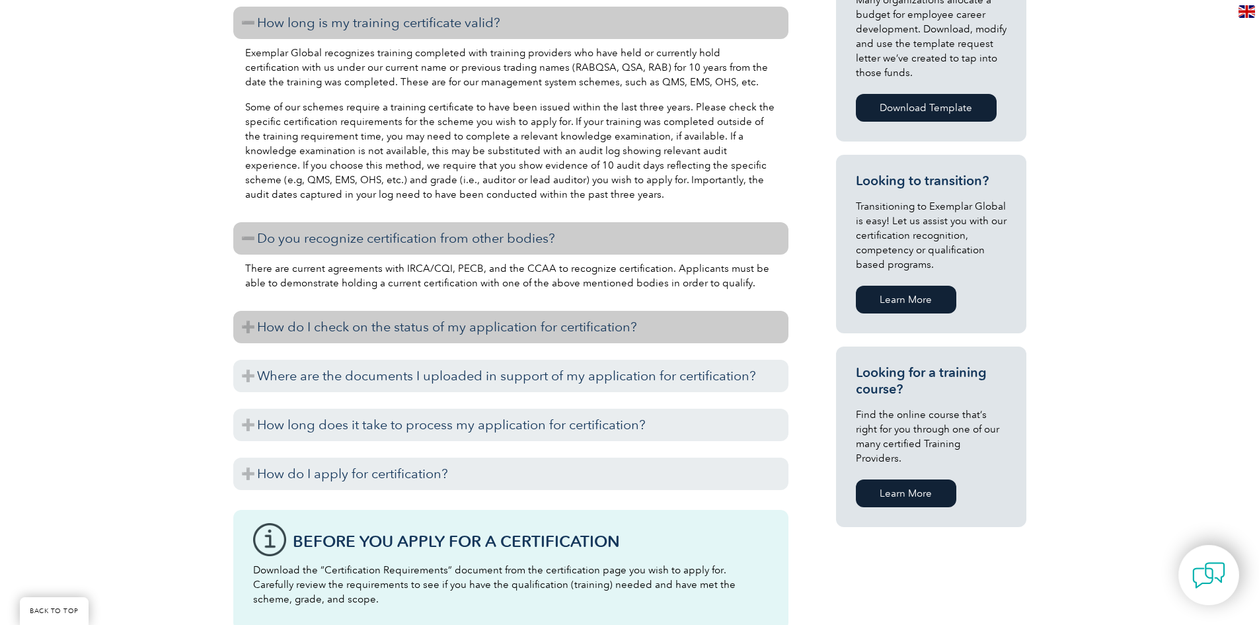
click at [410, 331] on h3 "How do I check on the status of my application for certification?" at bounding box center [510, 327] width 555 height 32
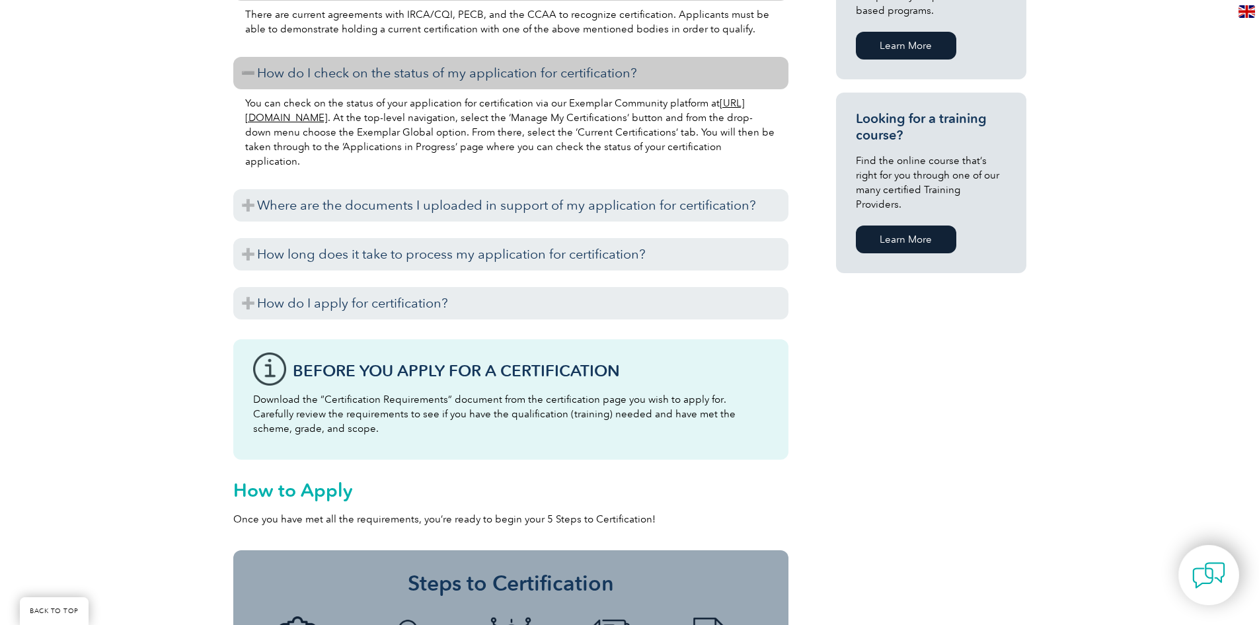
scroll to position [991, 0]
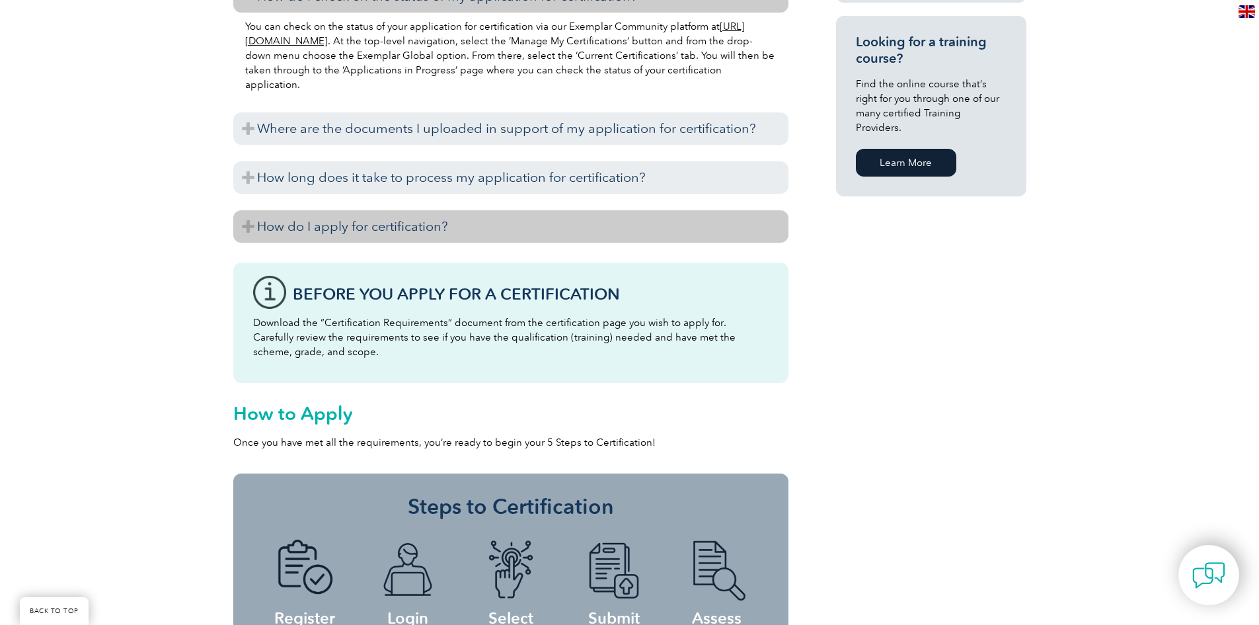
click at [416, 231] on h3 "How do I apply for certification?" at bounding box center [510, 226] width 555 height 32
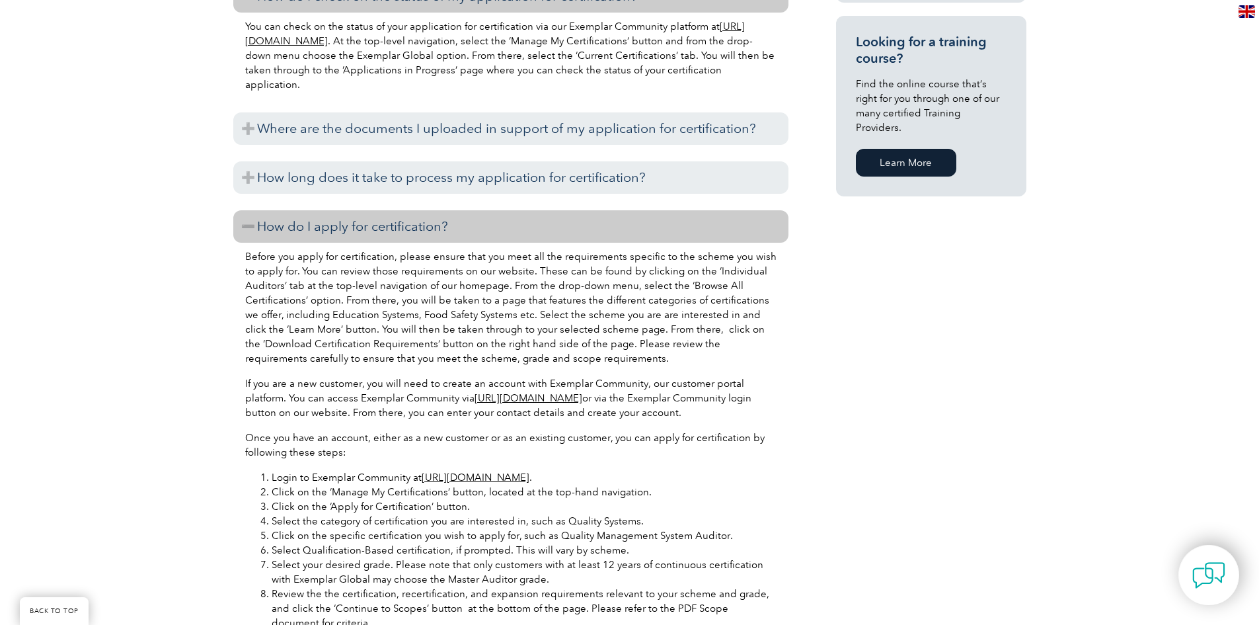
click at [416, 231] on h3 "How do I apply for certification?" at bounding box center [510, 226] width 555 height 32
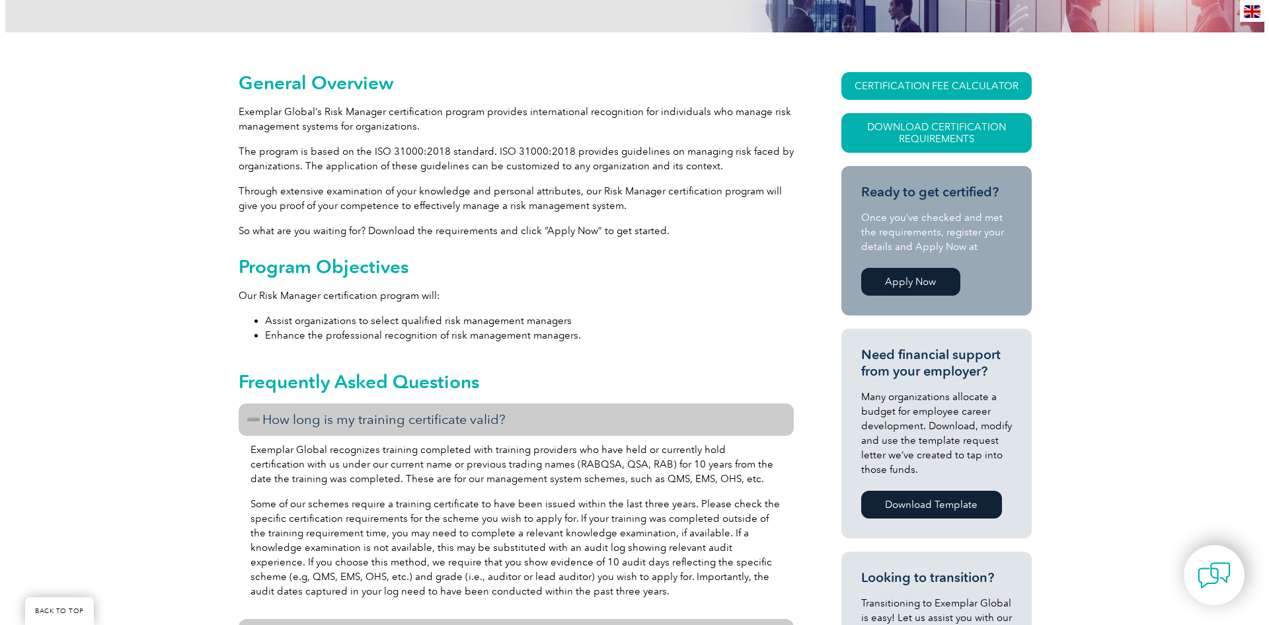
scroll to position [198, 0]
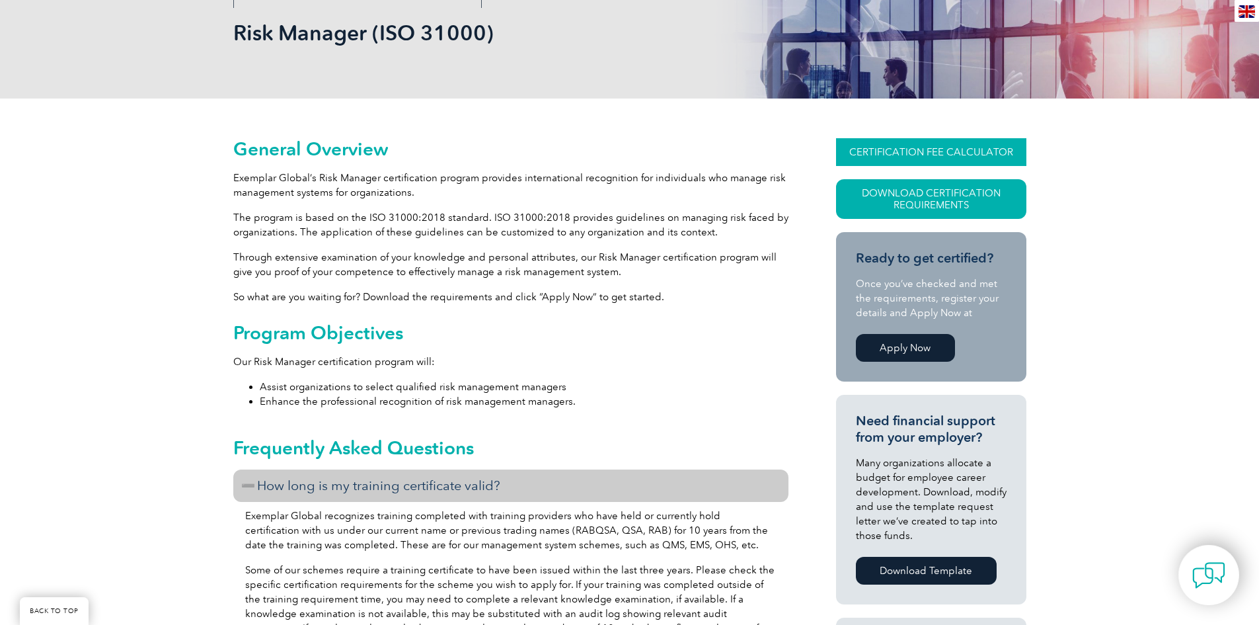
click at [922, 156] on link "CERTIFICATION FEE CALCULATOR" at bounding box center [931, 152] width 190 height 28
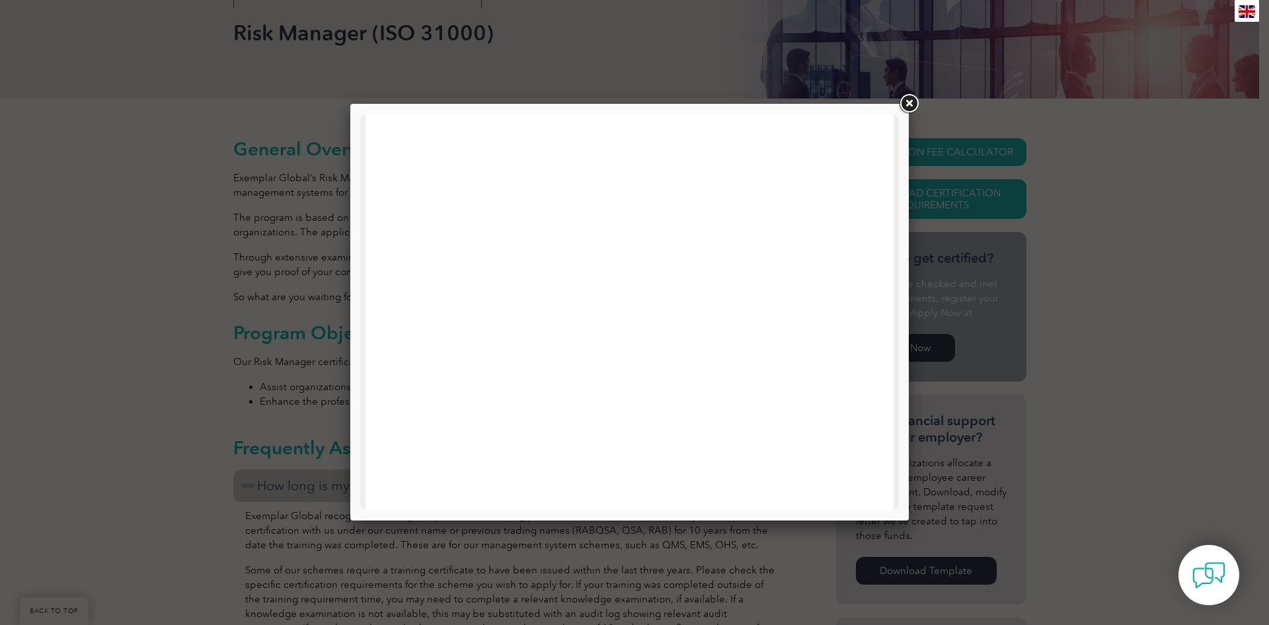
scroll to position [0, 0]
click at [909, 106] on link at bounding box center [909, 104] width 24 height 24
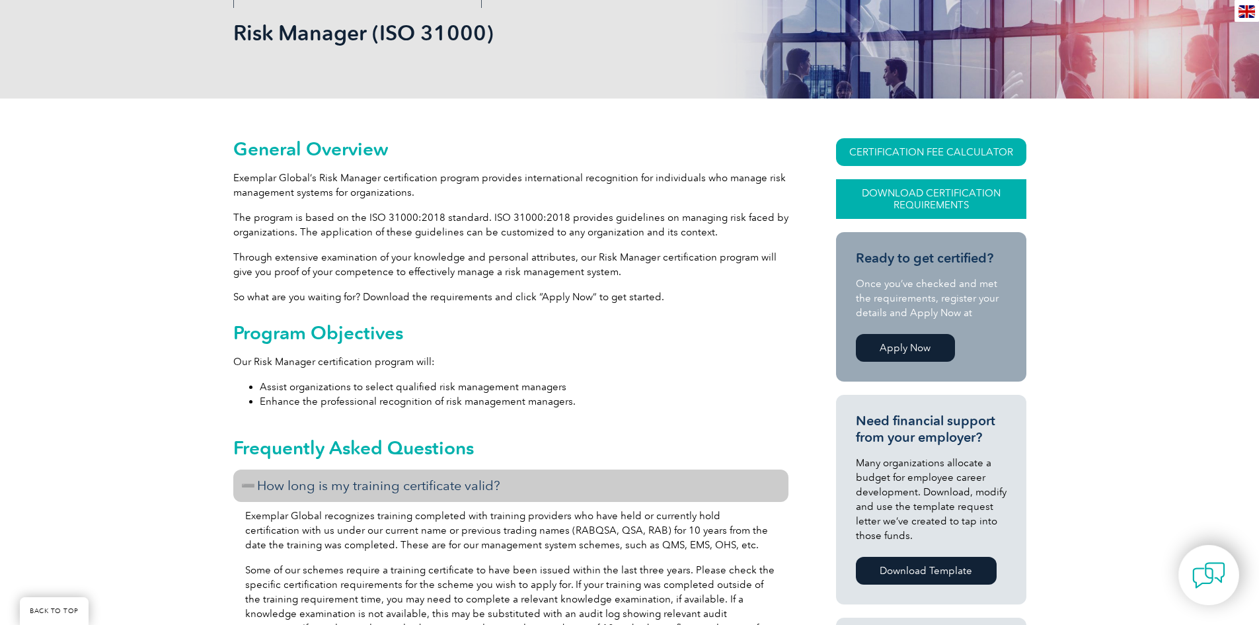
click at [918, 197] on link "Download Certification Requirements" at bounding box center [931, 199] width 190 height 40
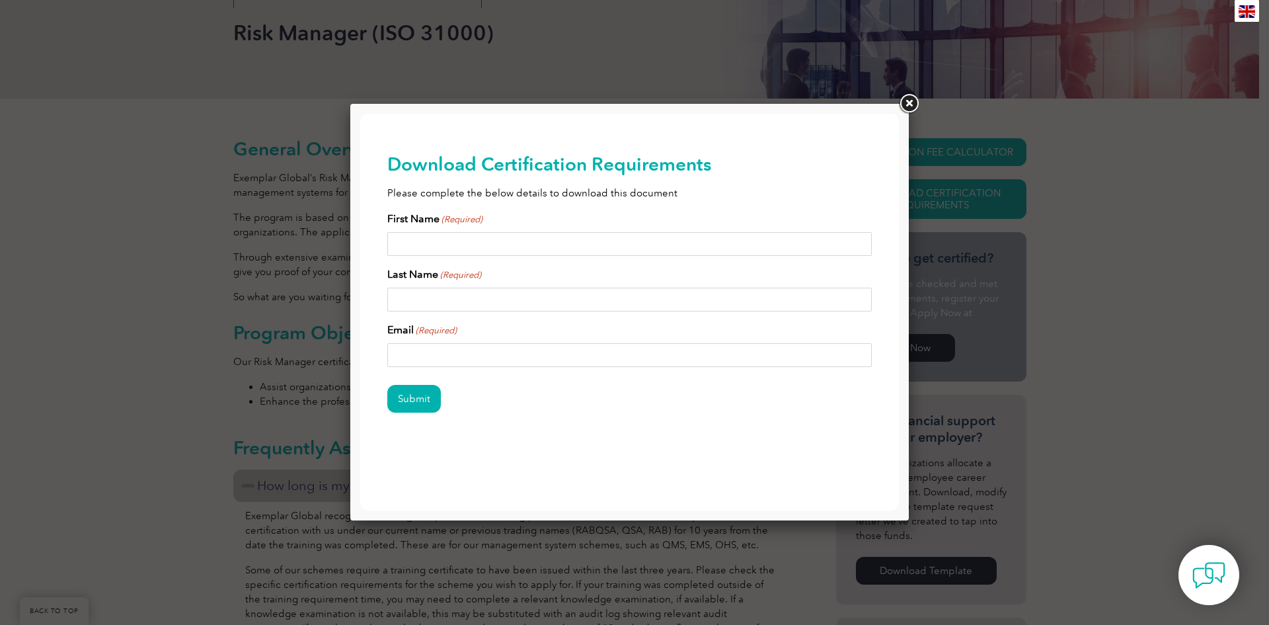
click at [911, 106] on link at bounding box center [909, 104] width 24 height 24
